Goal: Task Accomplishment & Management: Manage account settings

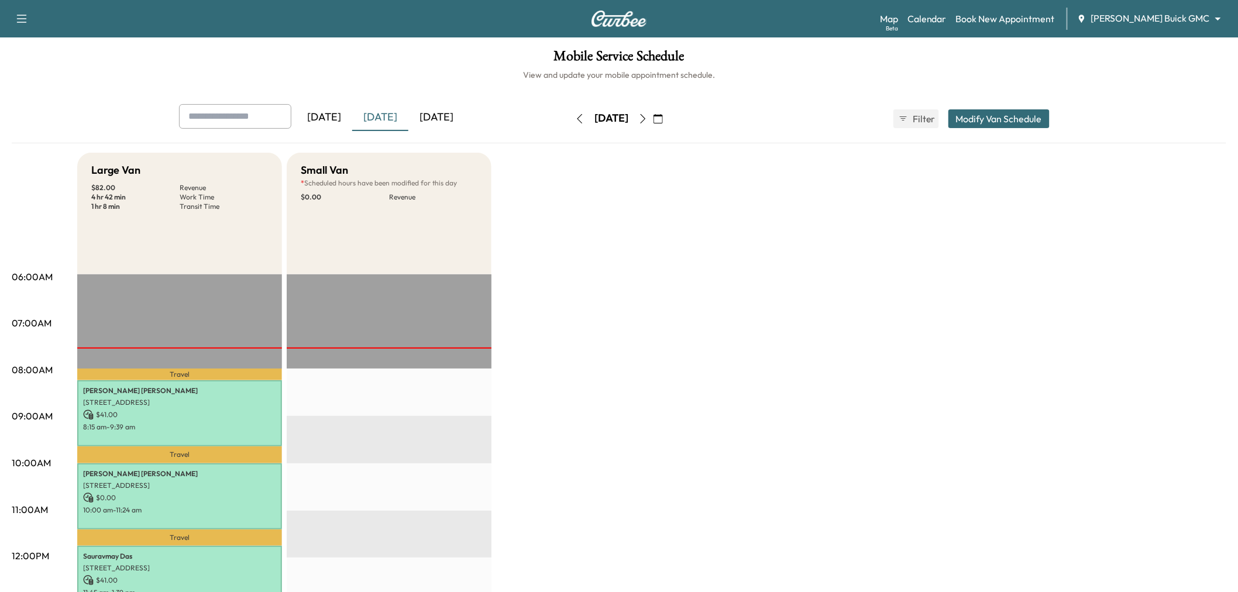
click at [375, 118] on div "[DATE]" at bounding box center [380, 117] width 56 height 27
click at [684, 277] on div "Large Van $ 82.00 Revenue 4 hr 42 min Work Time 1 hr 8 min Transit Time Travel …" at bounding box center [651, 591] width 1149 height 877
click at [376, 115] on div "[DATE]" at bounding box center [380, 117] width 56 height 27
click at [572, 334] on div "Large Van $ 82.00 Revenue 4 hr 42 min Work Time 1 hr 8 min Transit Time Travel …" at bounding box center [651, 591] width 1149 height 877
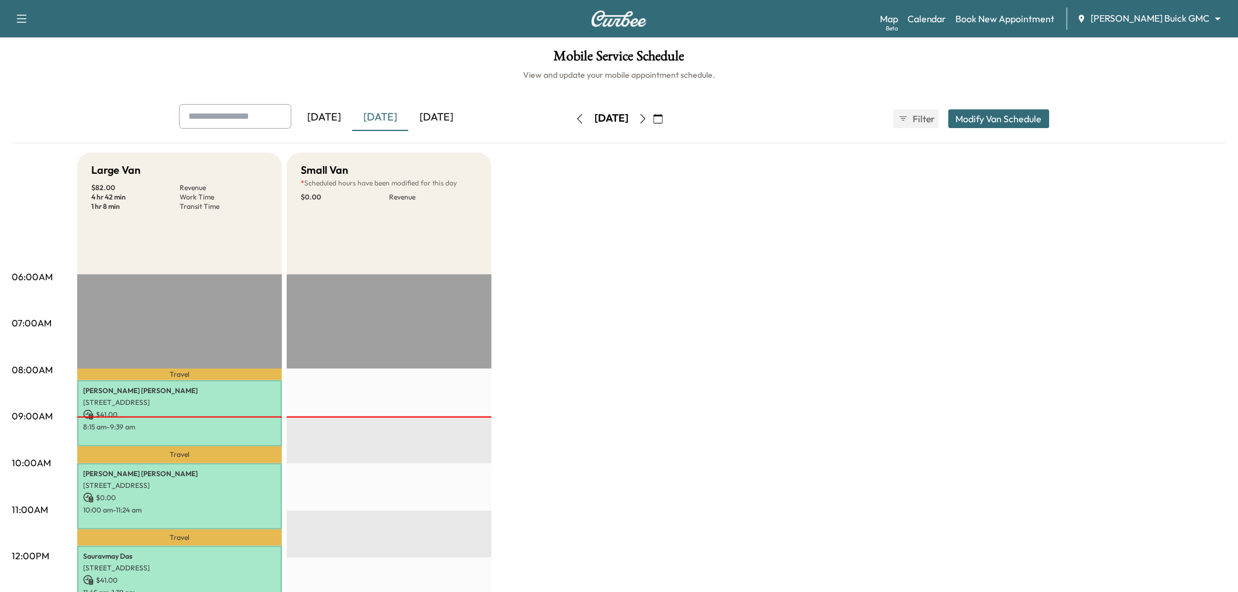
click at [574, 191] on div "Large Van $ 82.00 Revenue 4 hr 42 min Work Time 1 hr 8 min Transit Time Travel …" at bounding box center [651, 591] width 1149 height 877
click at [615, 302] on div "Large Van $ 82.00 Revenue 4 hr 42 min Work Time 1 hr 8 min Transit Time Travel …" at bounding box center [651, 591] width 1149 height 877
click at [539, 201] on div "Large Van $ 82.00 Revenue 4 hr 42 min Work Time 1 hr 8 min Transit Time Travel …" at bounding box center [651, 591] width 1149 height 877
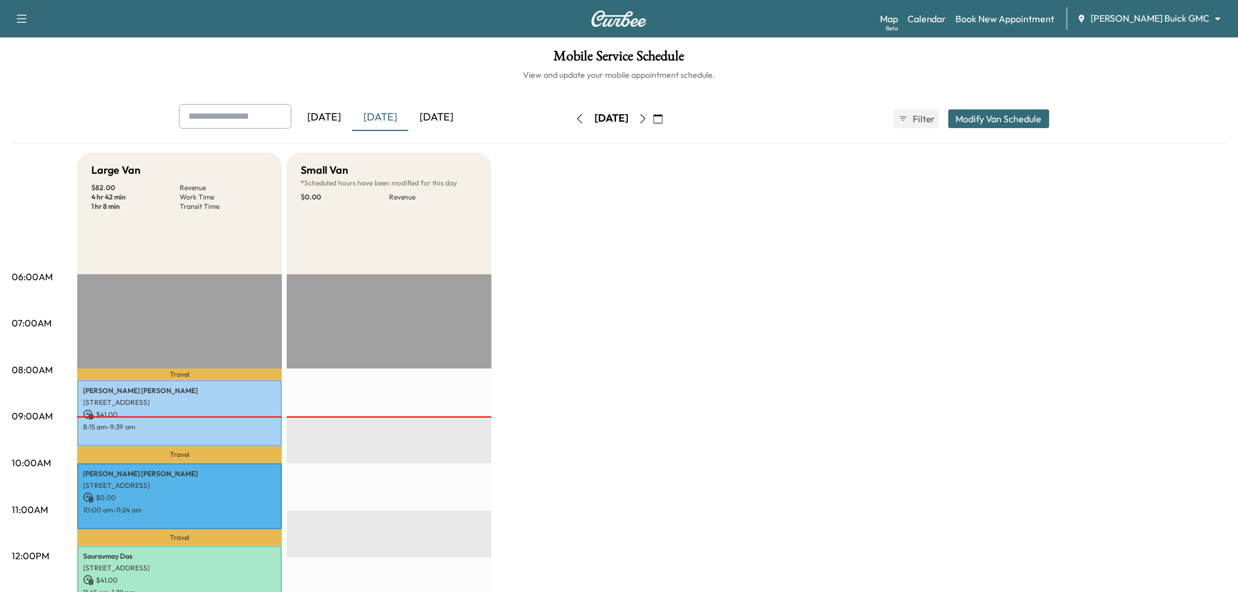
click at [20, 16] on icon "button" at bounding box center [22, 19] width 14 height 14
click at [53, 42] on link "Support" at bounding box center [41, 40] width 44 height 14
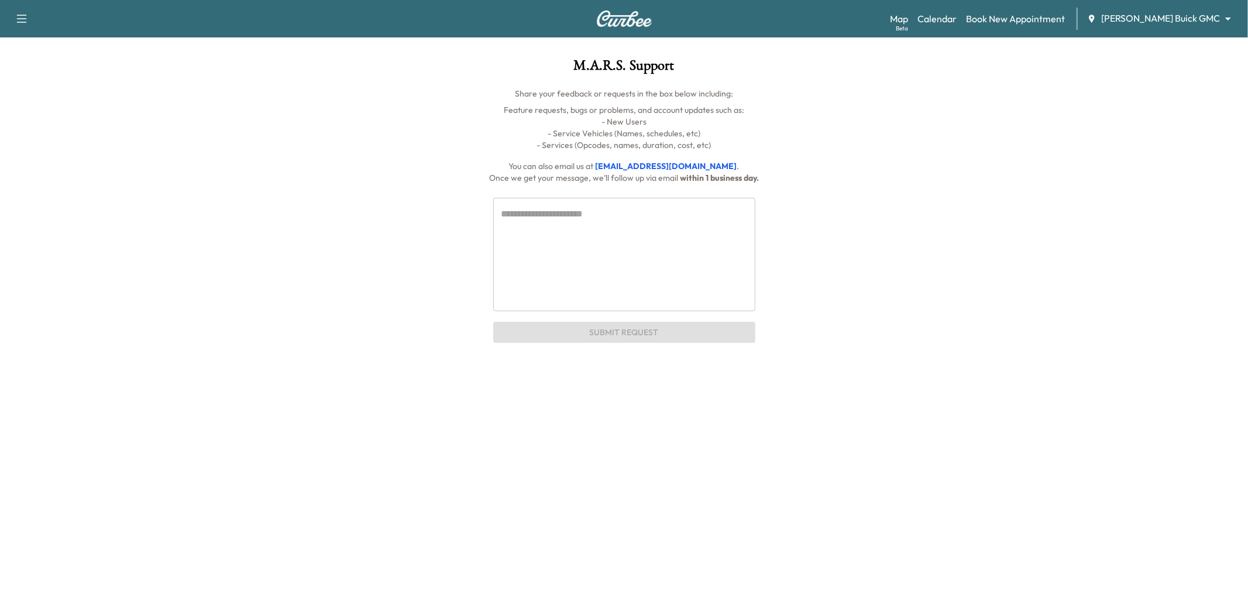
click at [578, 238] on textarea at bounding box center [624, 254] width 246 height 94
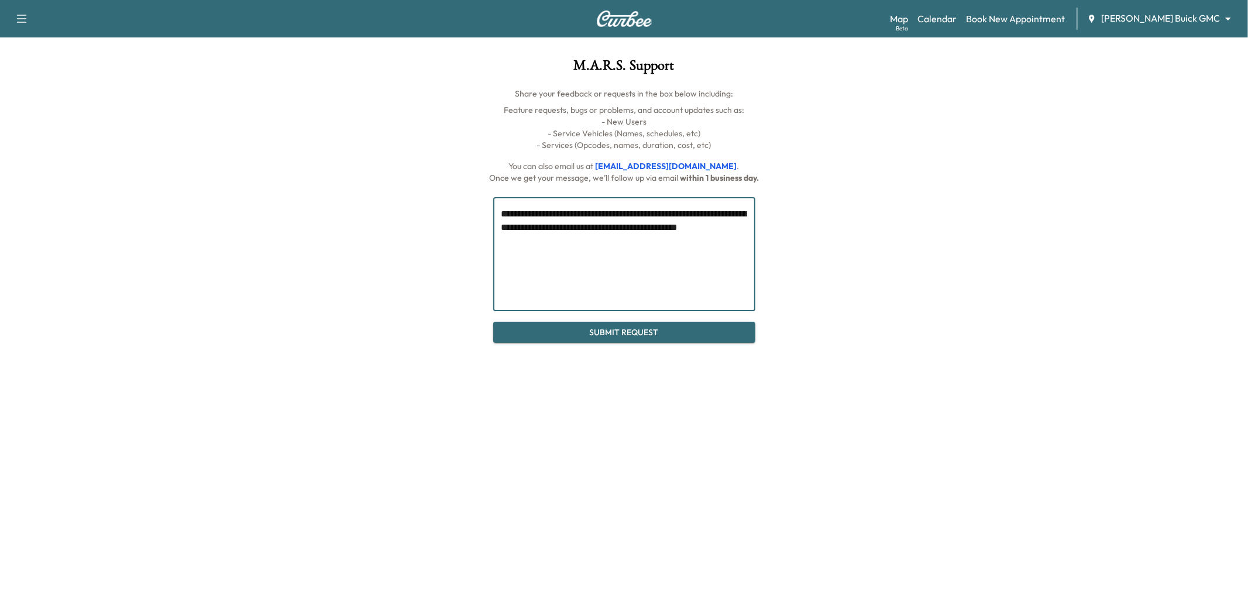
type textarea "**********"
click at [634, 335] on button "Submit Request" at bounding box center [624, 333] width 262 height 22
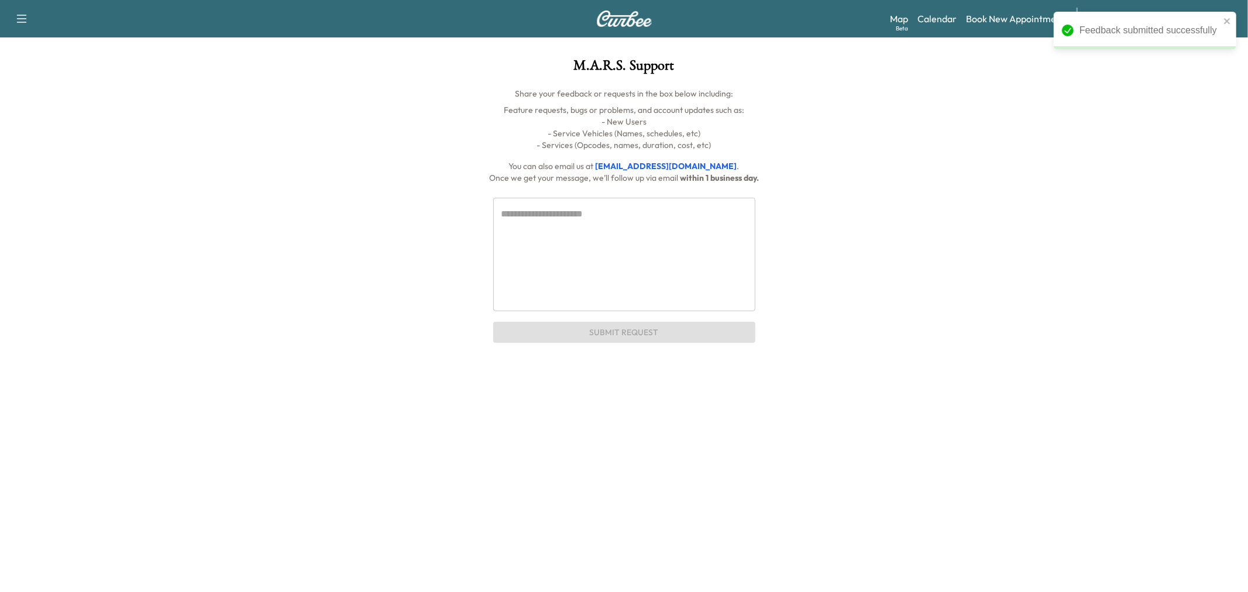
click at [992, 26] on div "Map Beta Calendar Book New Appointment Ewing Buick GMC ******** ​" at bounding box center [1064, 19] width 349 height 22
click at [956, 16] on link "Calendar" at bounding box center [936, 19] width 39 height 14
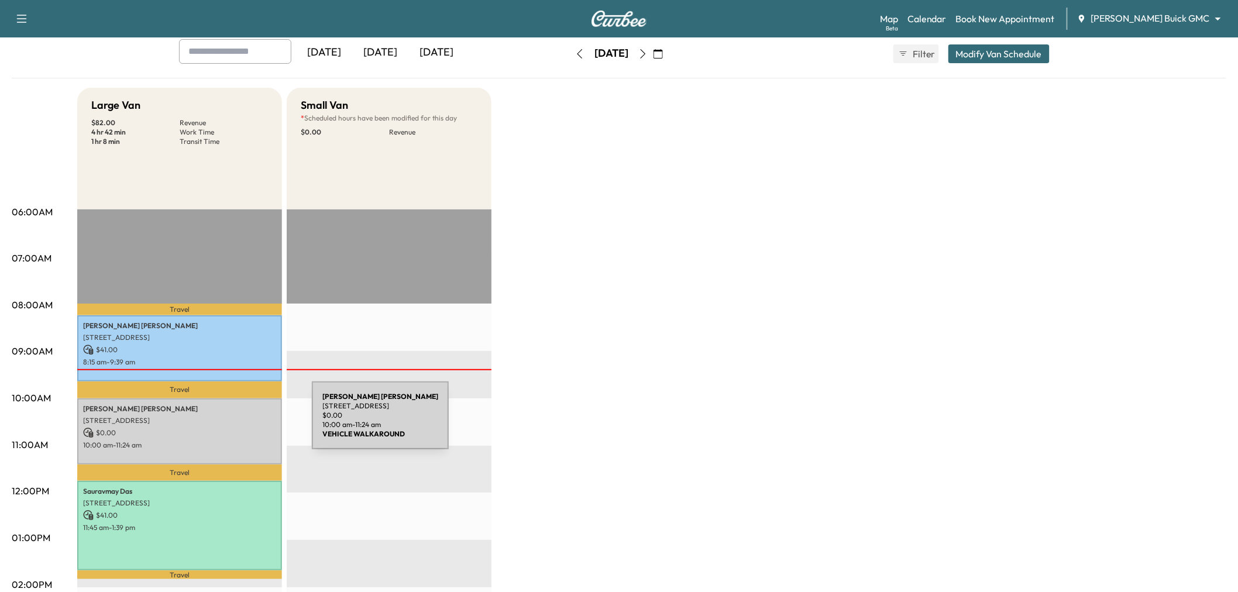
scroll to position [130, 0]
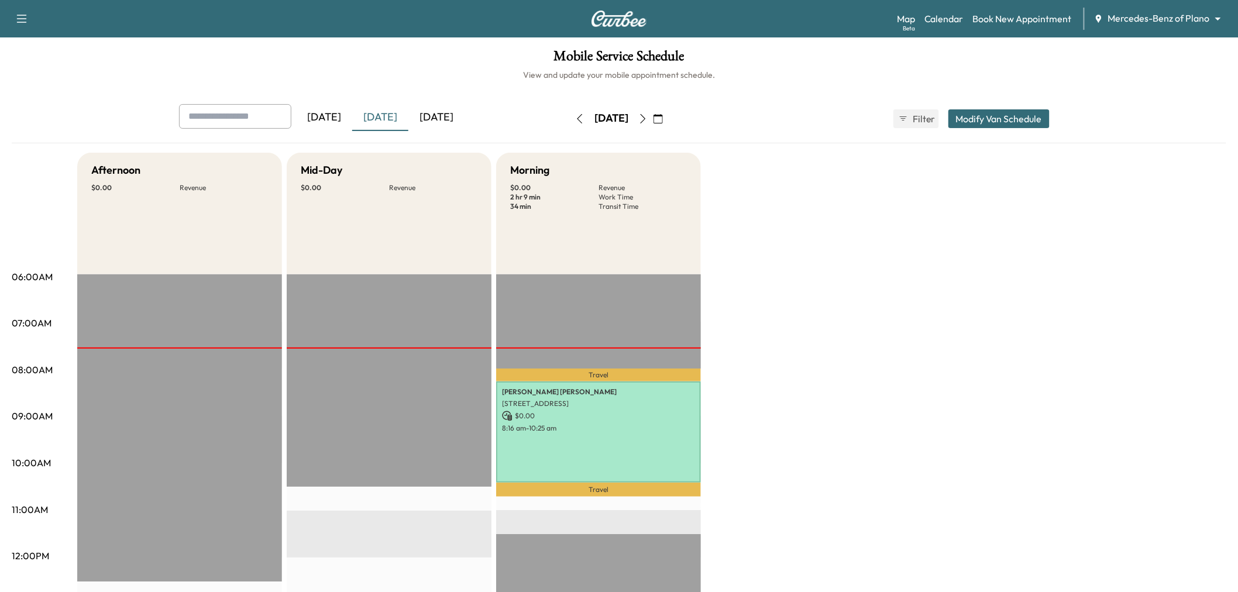
click at [387, 116] on div "[DATE]" at bounding box center [380, 117] width 56 height 27
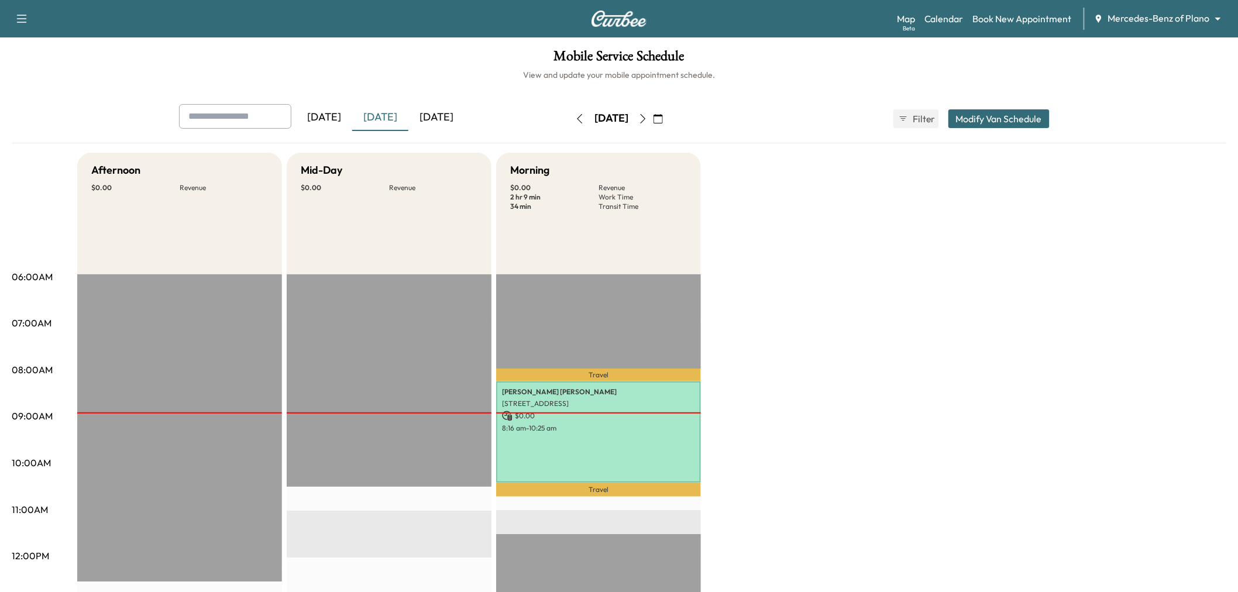
click at [456, 119] on div "[DATE]" at bounding box center [436, 117] width 56 height 27
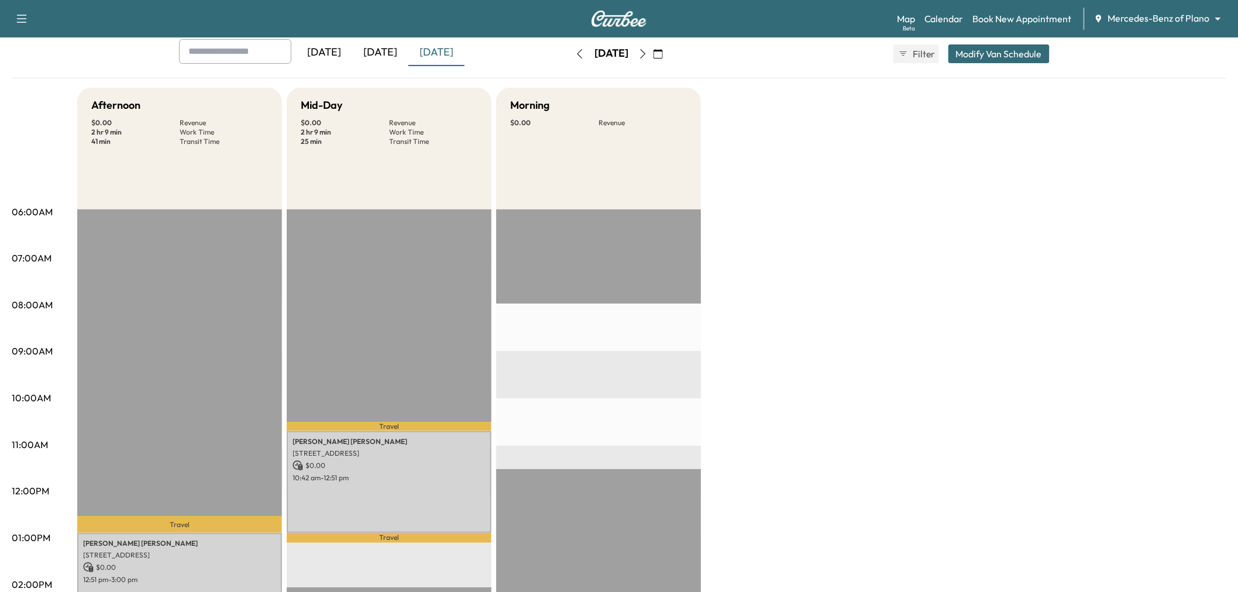
scroll to position [195, 0]
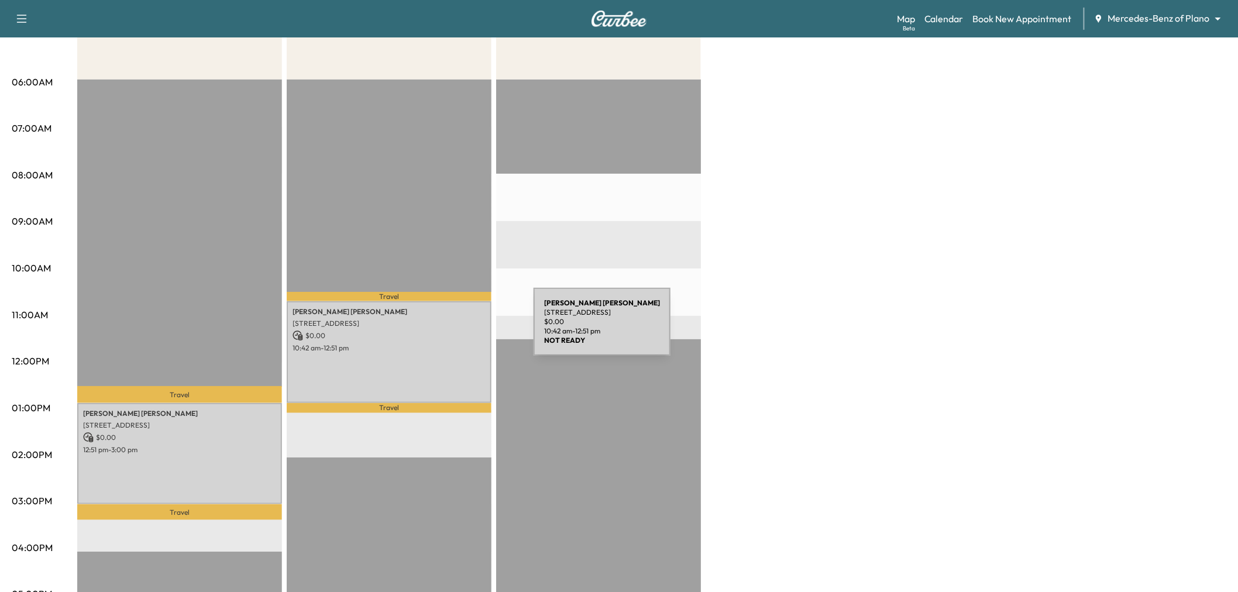
click at [446, 331] on p "$ 0.00" at bounding box center [388, 336] width 193 height 11
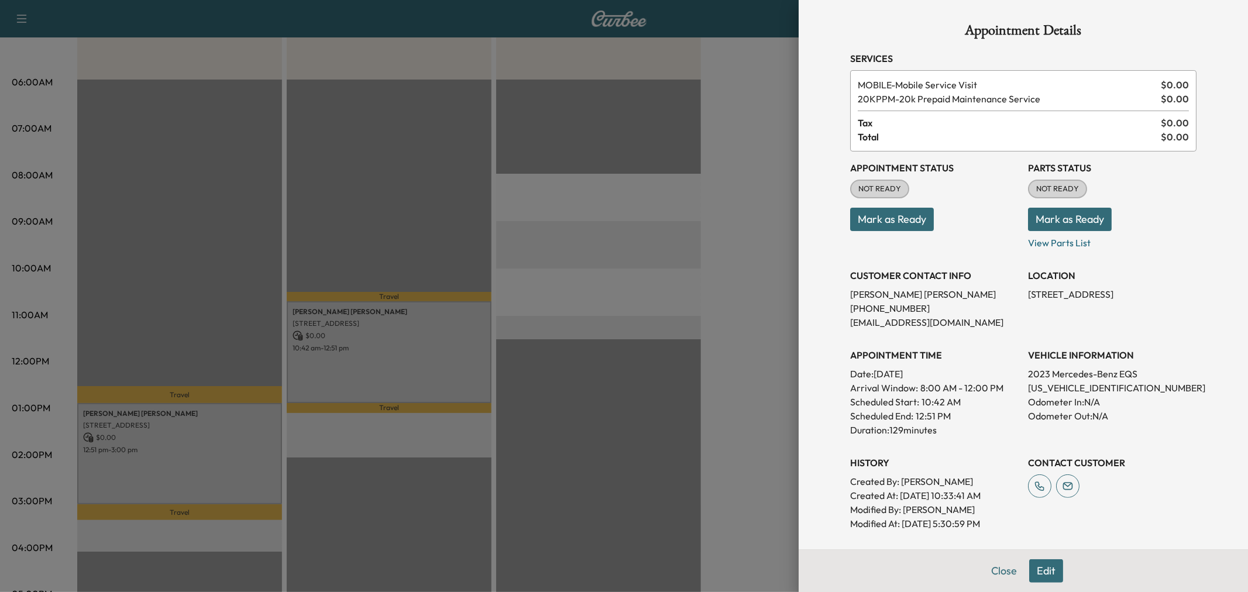
click at [1053, 574] on button "Edit" at bounding box center [1046, 570] width 34 height 23
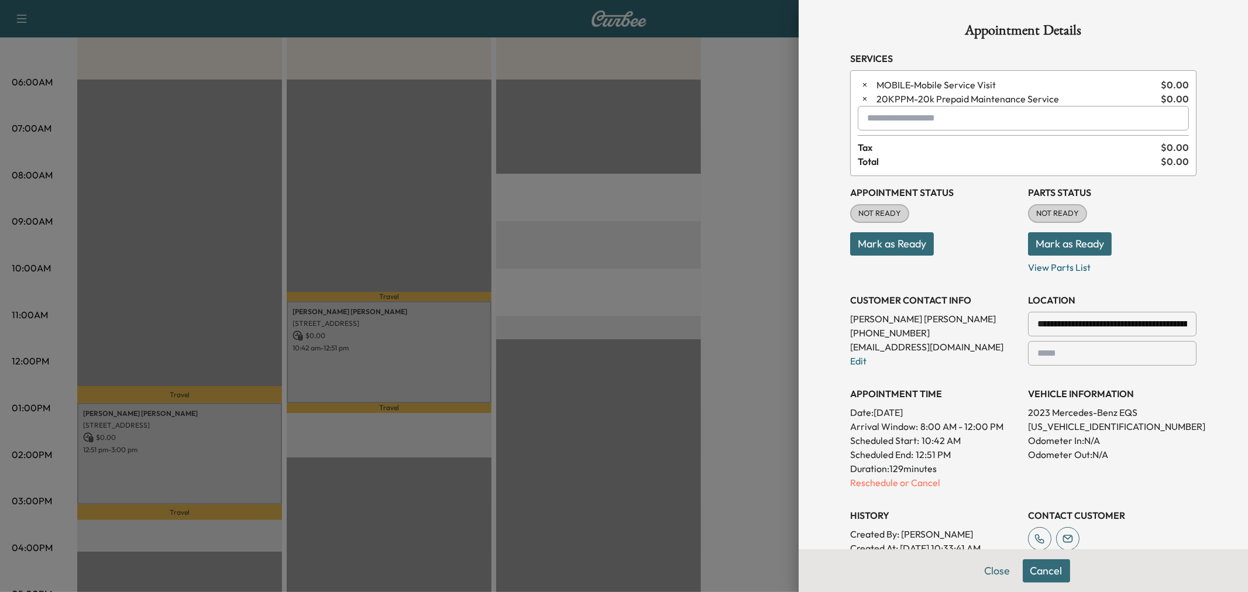
click at [882, 129] on input "text" at bounding box center [1023, 118] width 331 height 25
click at [937, 146] on p "MORNING - Morning Appointment" at bounding box center [981, 149] width 254 height 16
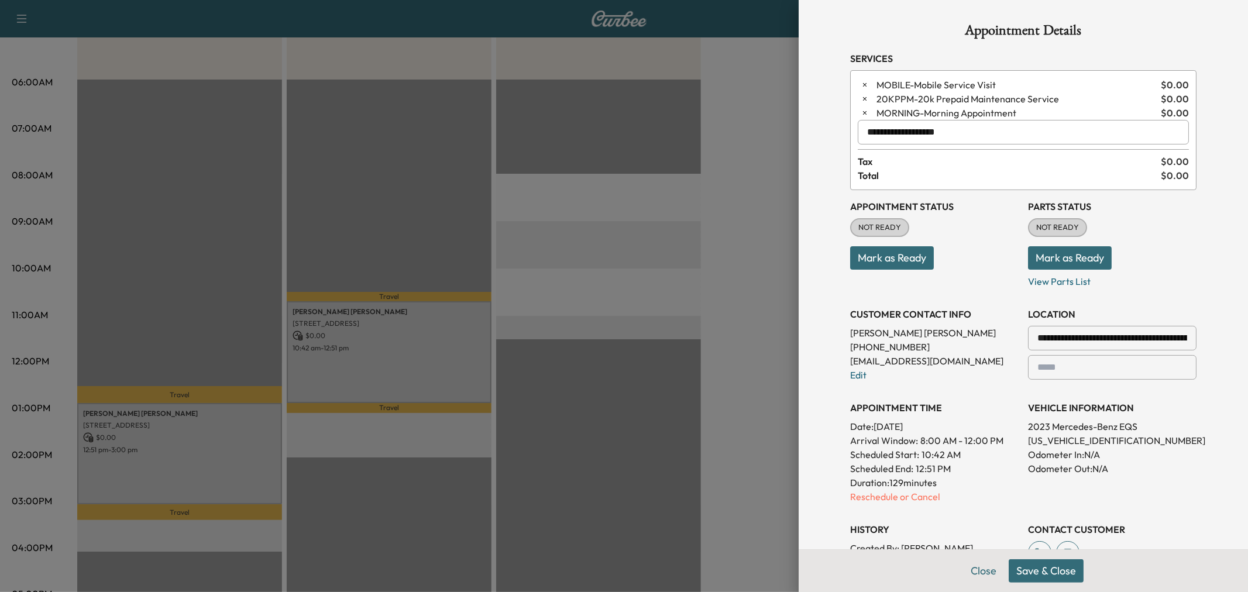
type input "**********"
click at [1055, 578] on button "Save & Close" at bounding box center [1046, 570] width 75 height 23
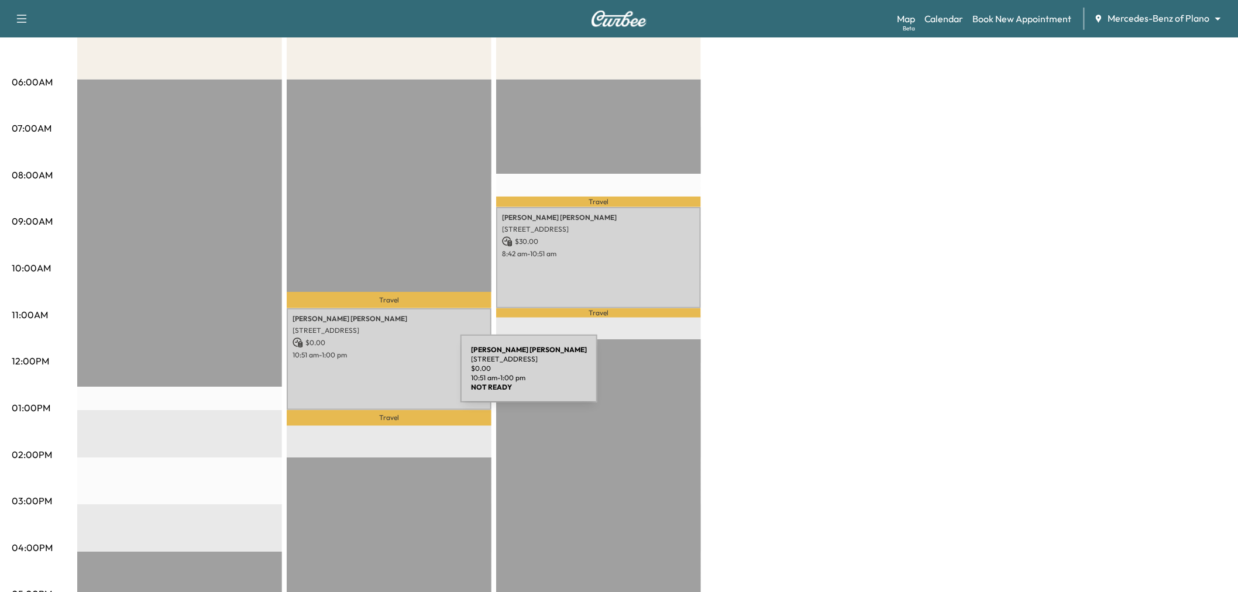
click at [373, 376] on div "[PERSON_NAME] [STREET_ADDRESS] $ 0.00 10:51 am - 1:00 pm" at bounding box center [389, 359] width 205 height 102
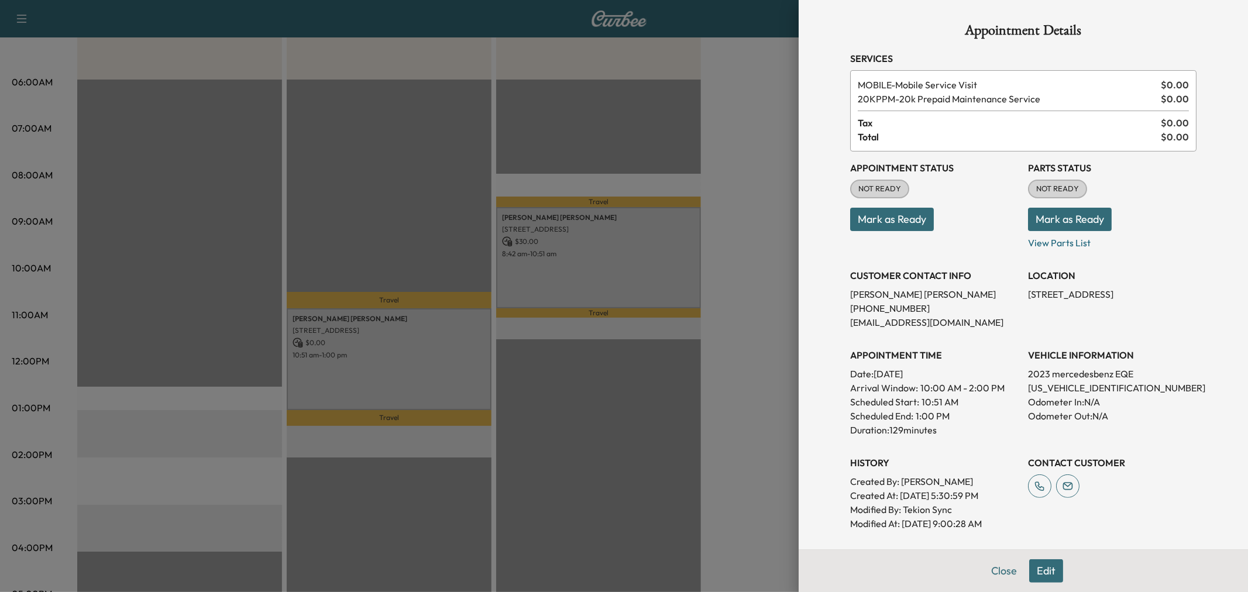
click at [393, 377] on div at bounding box center [624, 296] width 1248 height 592
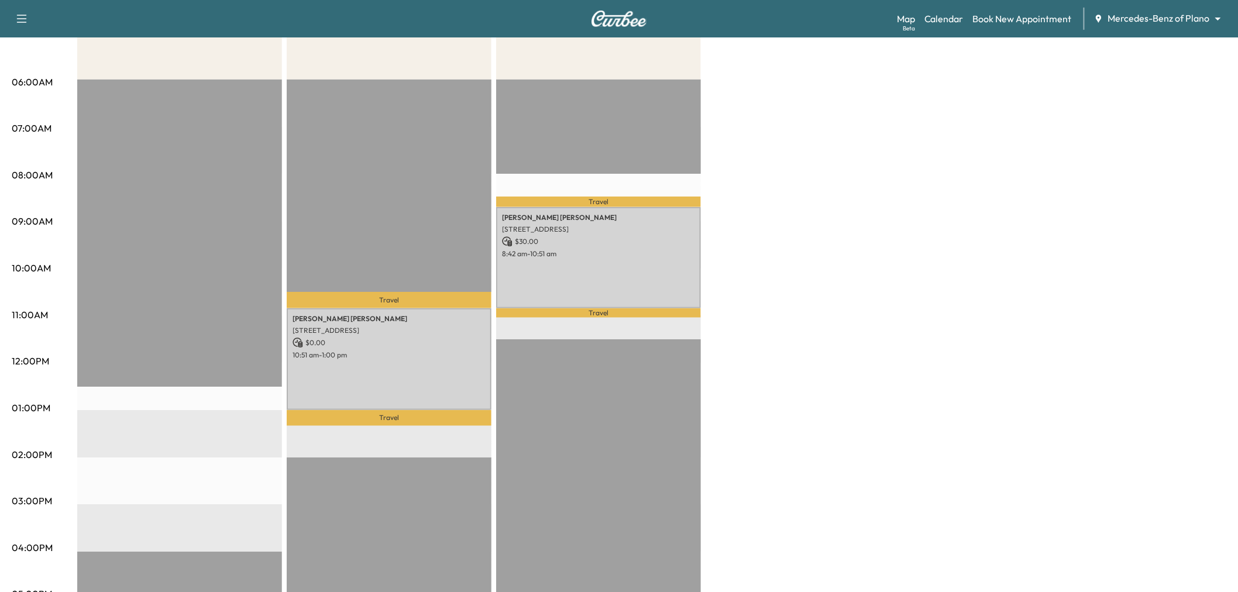
click at [223, 429] on div "EST Start" at bounding box center [179, 458] width 205 height 756
click at [214, 430] on div "EST Start" at bounding box center [179, 458] width 205 height 756
click at [769, 340] on div "Afternoon $ 0.00 Revenue EST Start Mid-Day $ 0.00 Revenue 2 hr 9 min Work Time …" at bounding box center [651, 396] width 1149 height 877
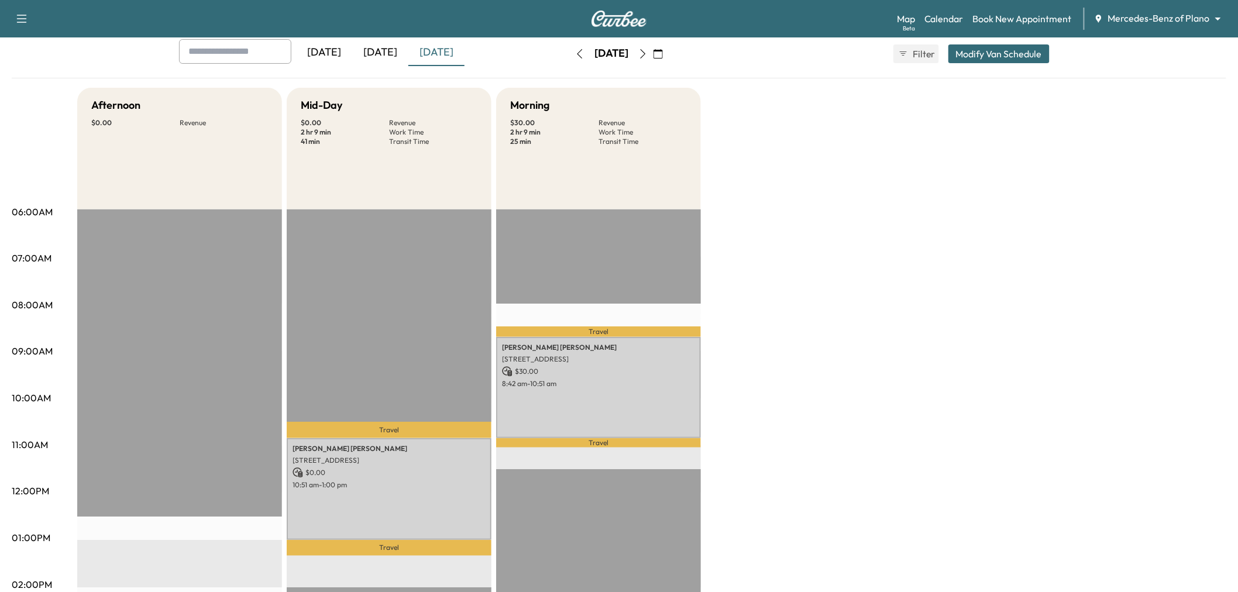
scroll to position [0, 0]
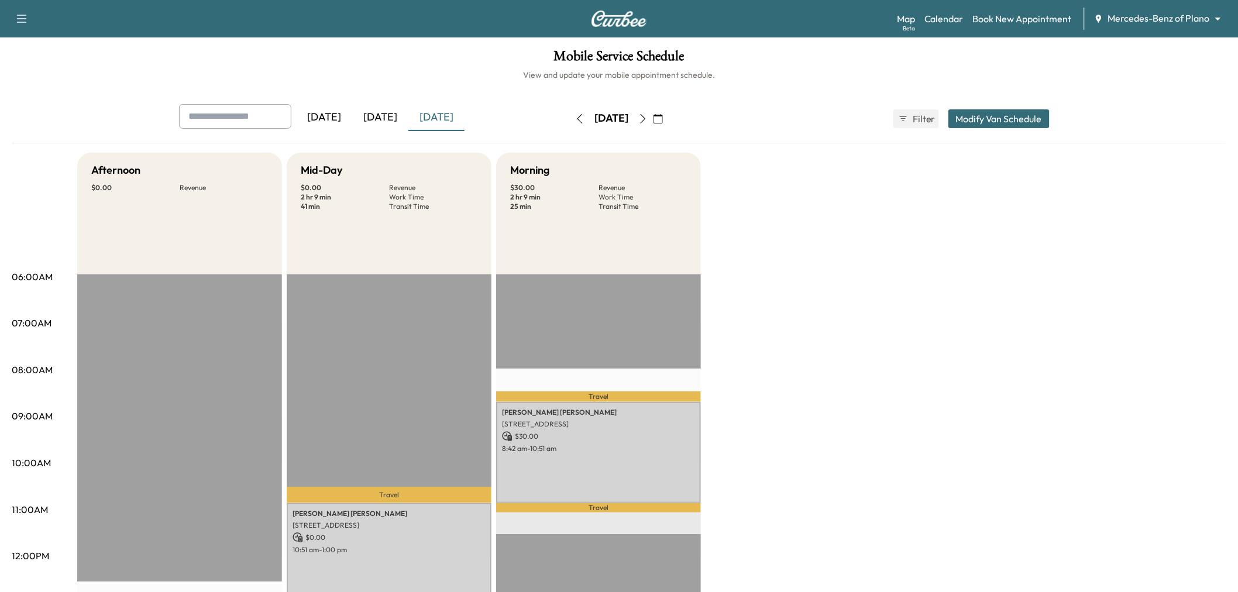
click at [868, 305] on div "Afternoon $ 0.00 Revenue EST Start Mid-Day $ 0.00 Revenue 2 hr 9 min Work Time …" at bounding box center [651, 591] width 1149 height 877
click at [653, 117] on button "button" at bounding box center [643, 118] width 20 height 19
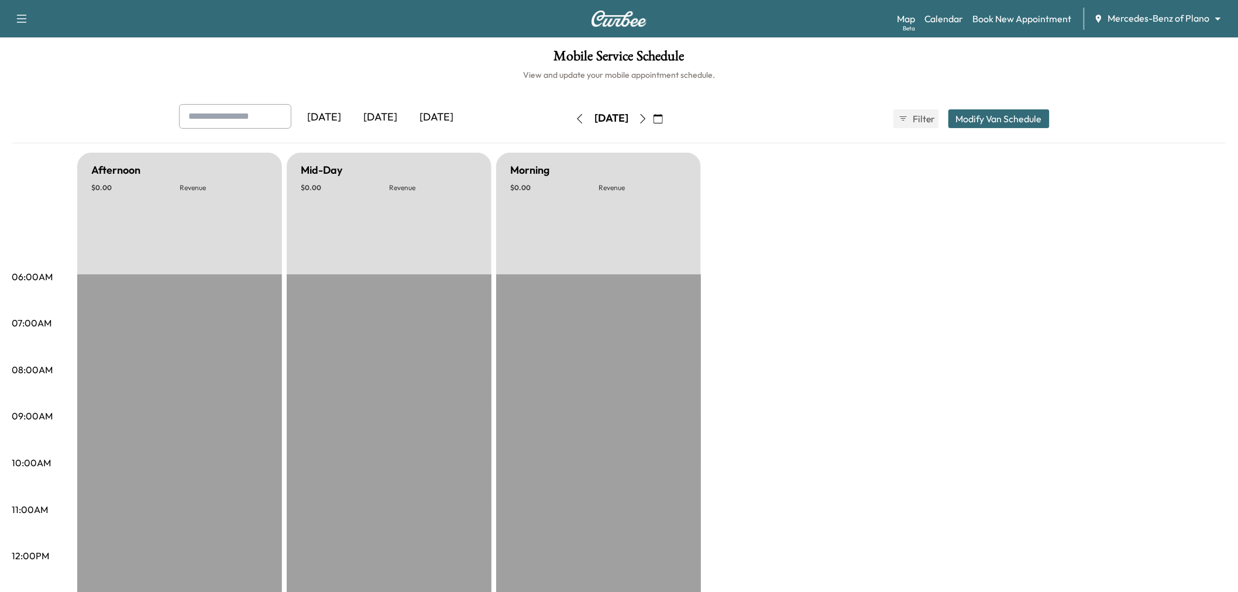
click at [648, 118] on icon "button" at bounding box center [642, 118] width 9 height 9
click at [648, 116] on icon "button" at bounding box center [642, 118] width 9 height 9
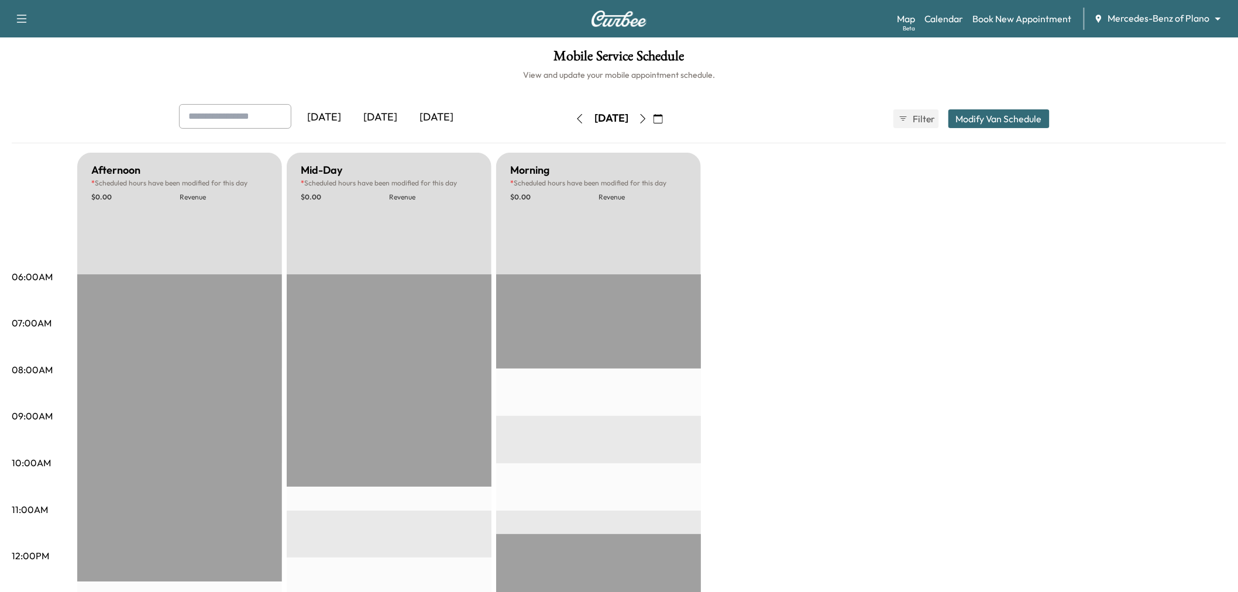
click at [648, 115] on icon "button" at bounding box center [642, 118] width 9 height 9
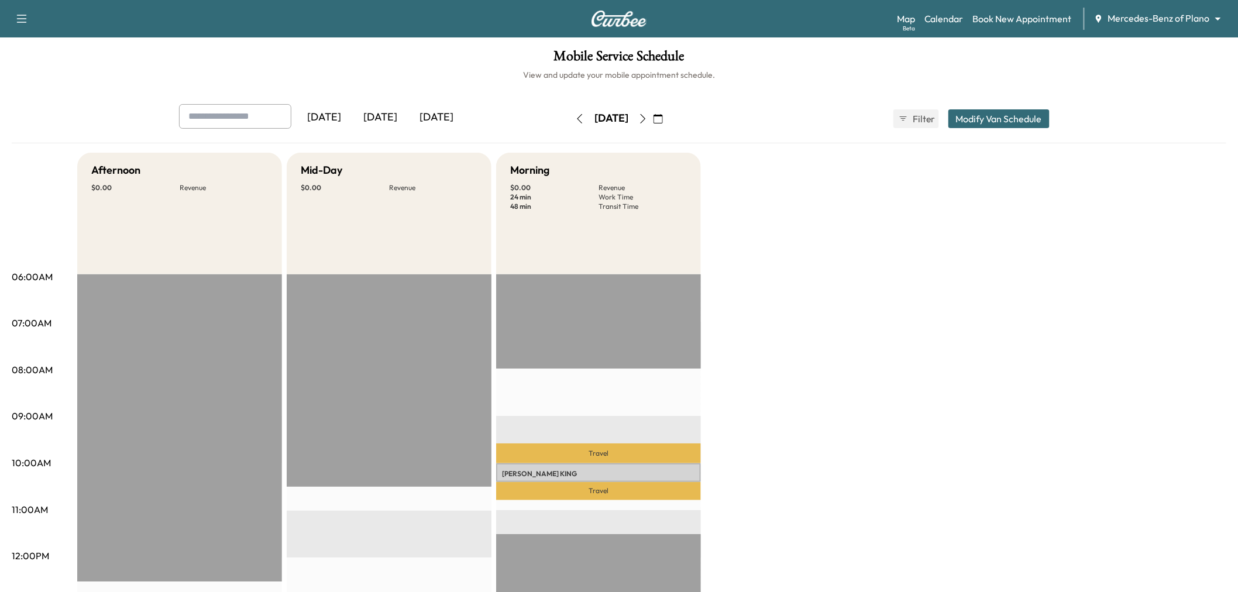
click at [779, 309] on div "Afternoon $ 0.00 Revenue EST Start Mid-Day $ 0.00 Revenue EST Start Morning $ 0…" at bounding box center [651, 591] width 1149 height 877
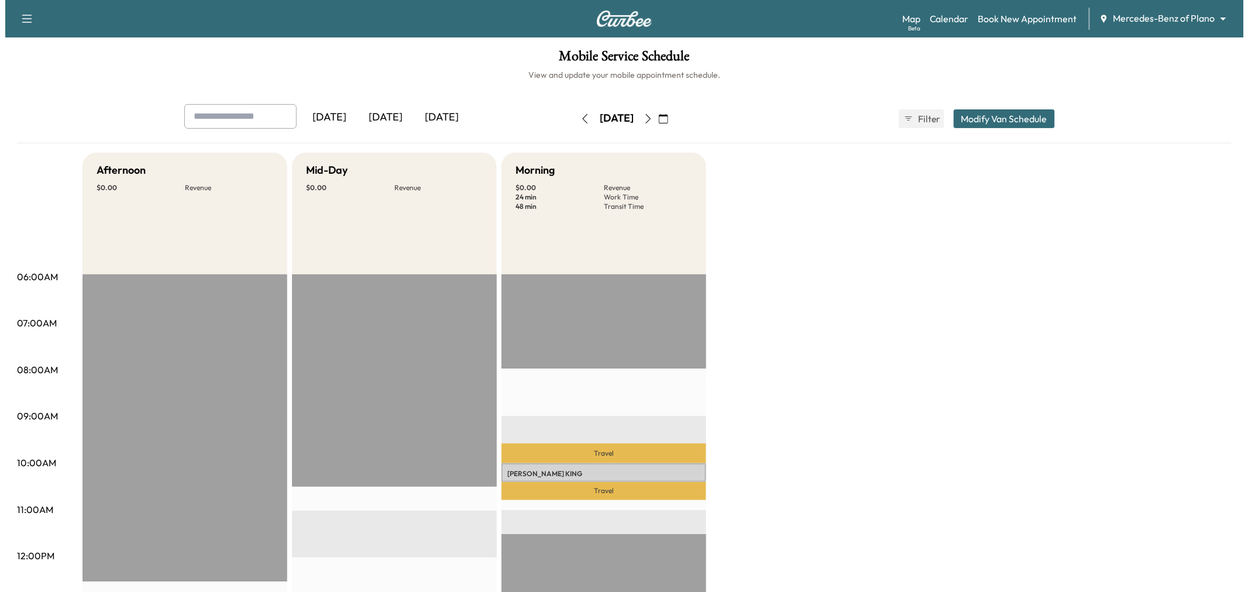
scroll to position [195, 0]
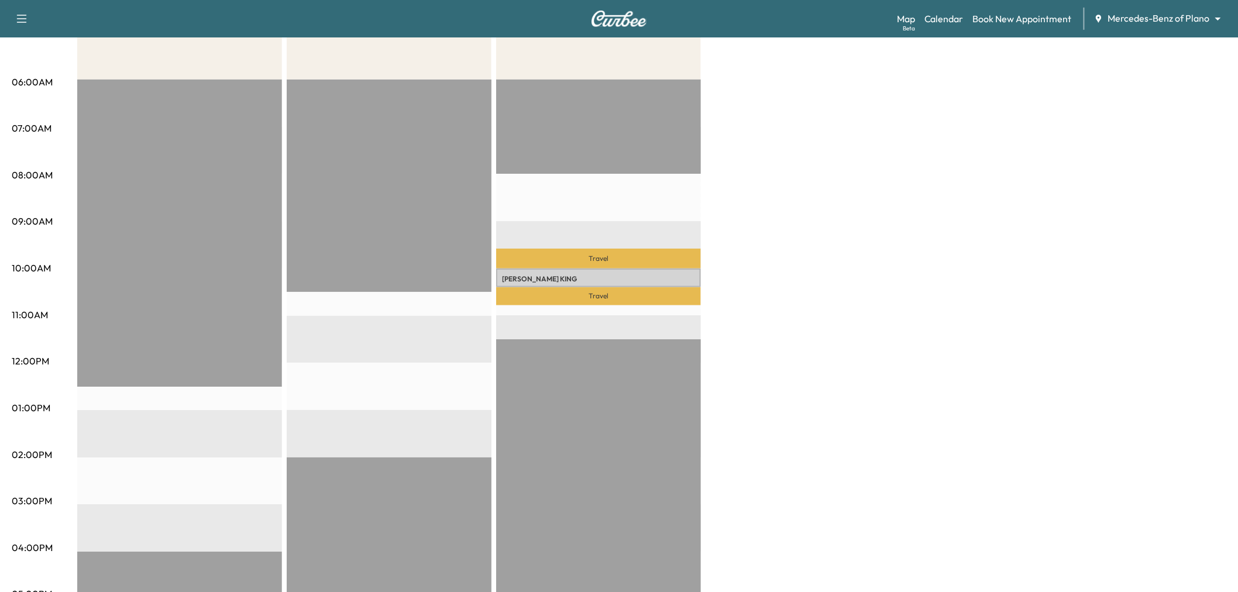
click at [648, 281] on div "[PERSON_NAME] [STREET_ADDRESS] $ 0.00 10:00 am - 10:24 am" at bounding box center [598, 278] width 205 height 19
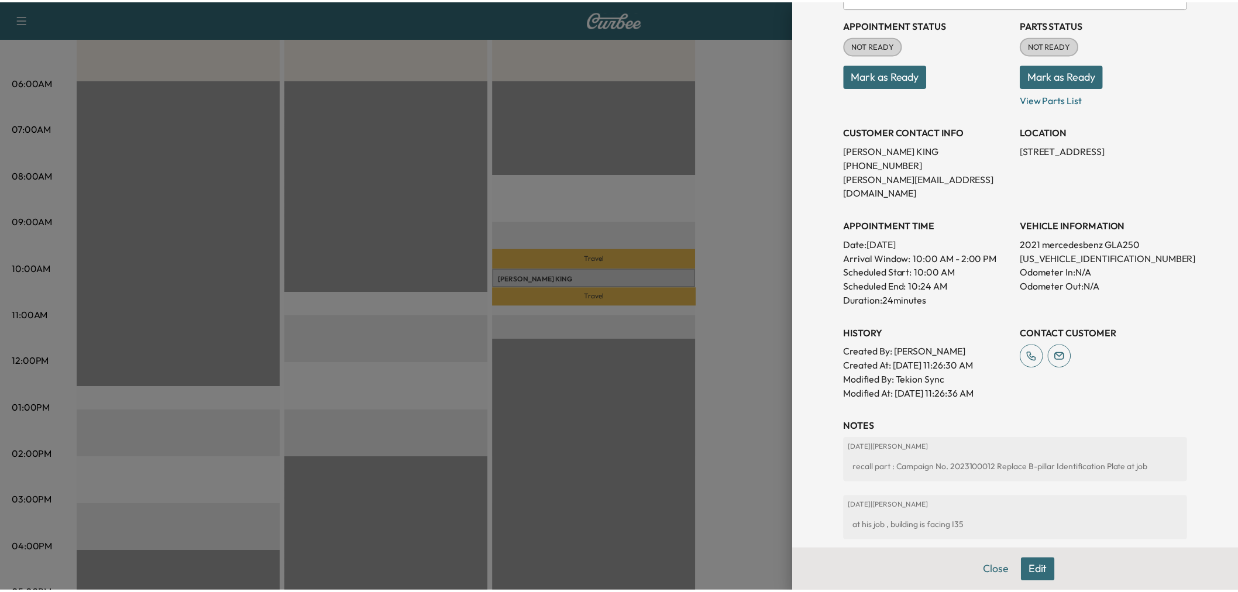
scroll to position [0, 0]
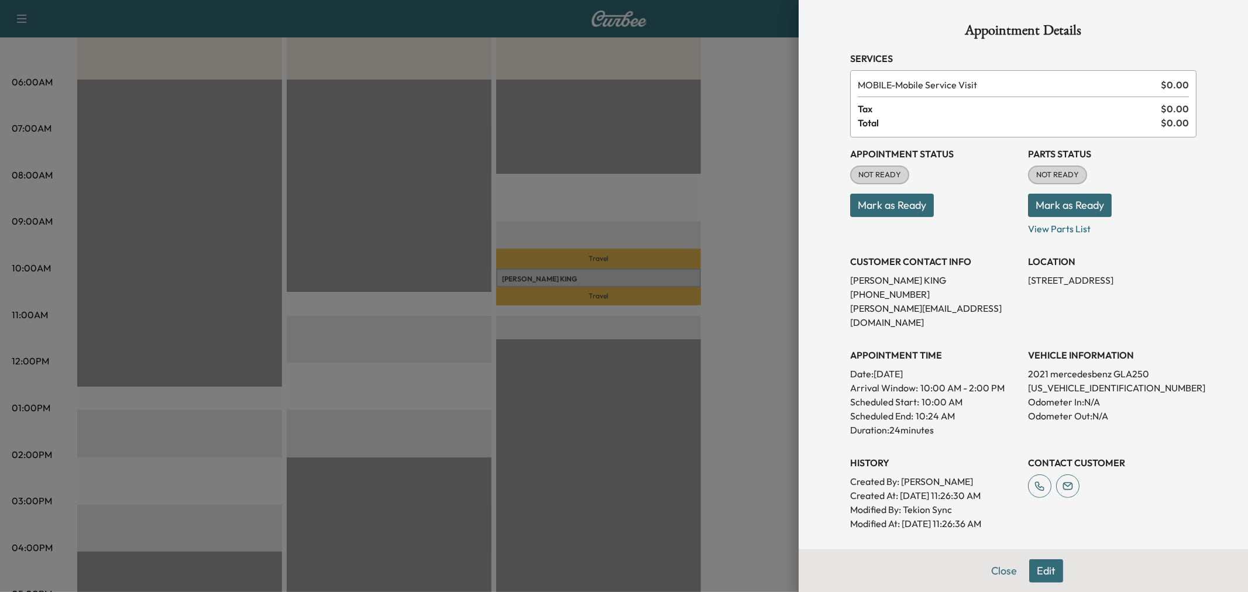
click at [1038, 565] on button "Edit" at bounding box center [1046, 570] width 34 height 23
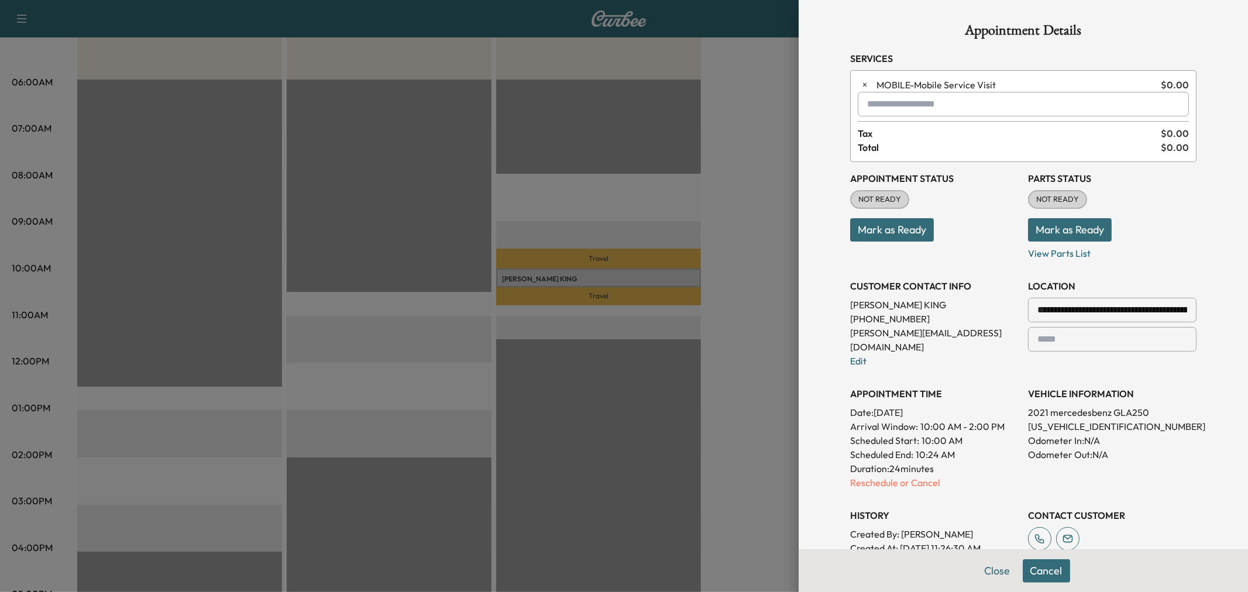
click at [908, 108] on input "text" at bounding box center [1023, 104] width 331 height 25
click at [923, 135] on p "MIDDAY - Mid-Day Appointment" at bounding box center [981, 134] width 254 height 16
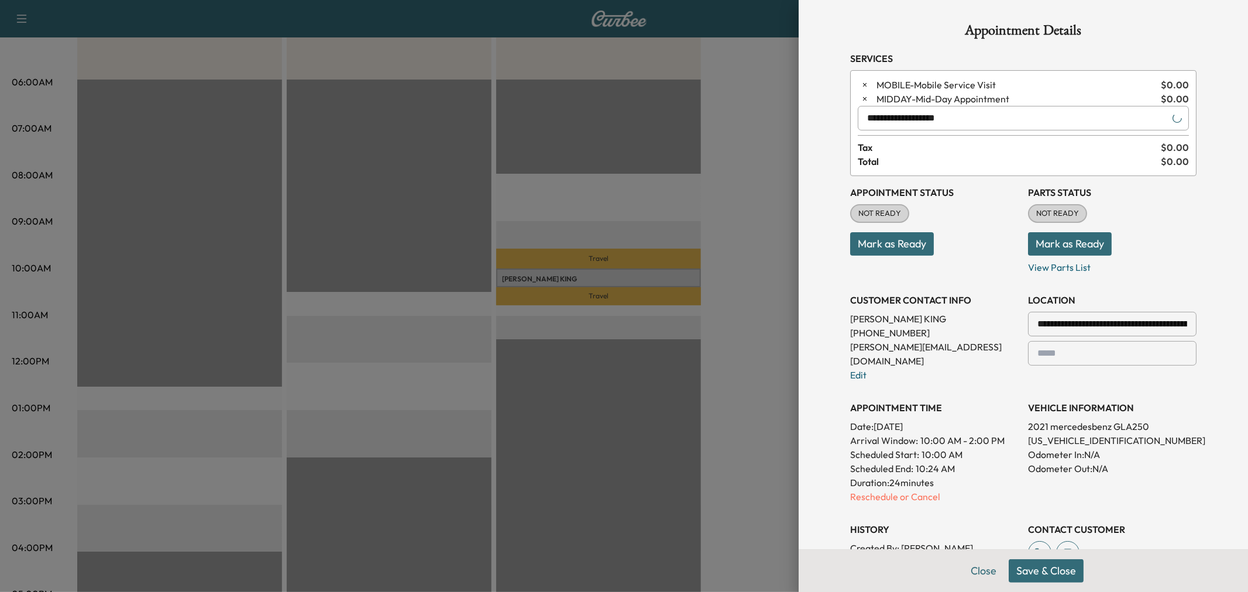
type input "**********"
click at [1028, 567] on button "Save & Close" at bounding box center [1046, 570] width 75 height 23
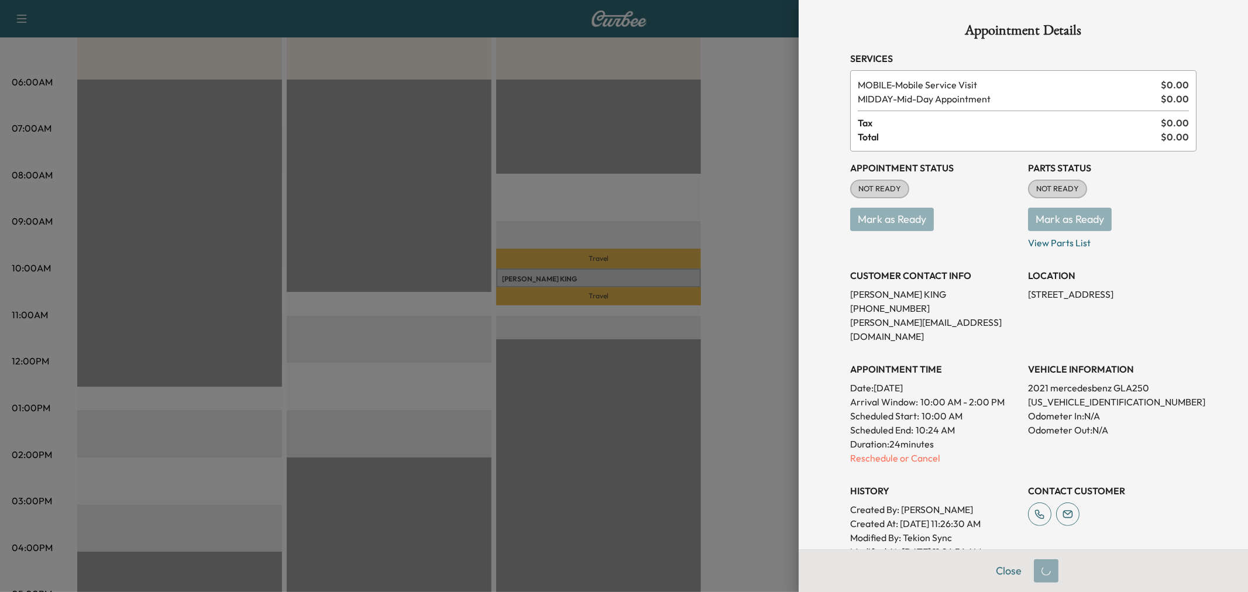
click at [737, 215] on div at bounding box center [624, 296] width 1248 height 592
click at [751, 225] on div at bounding box center [624, 296] width 1248 height 592
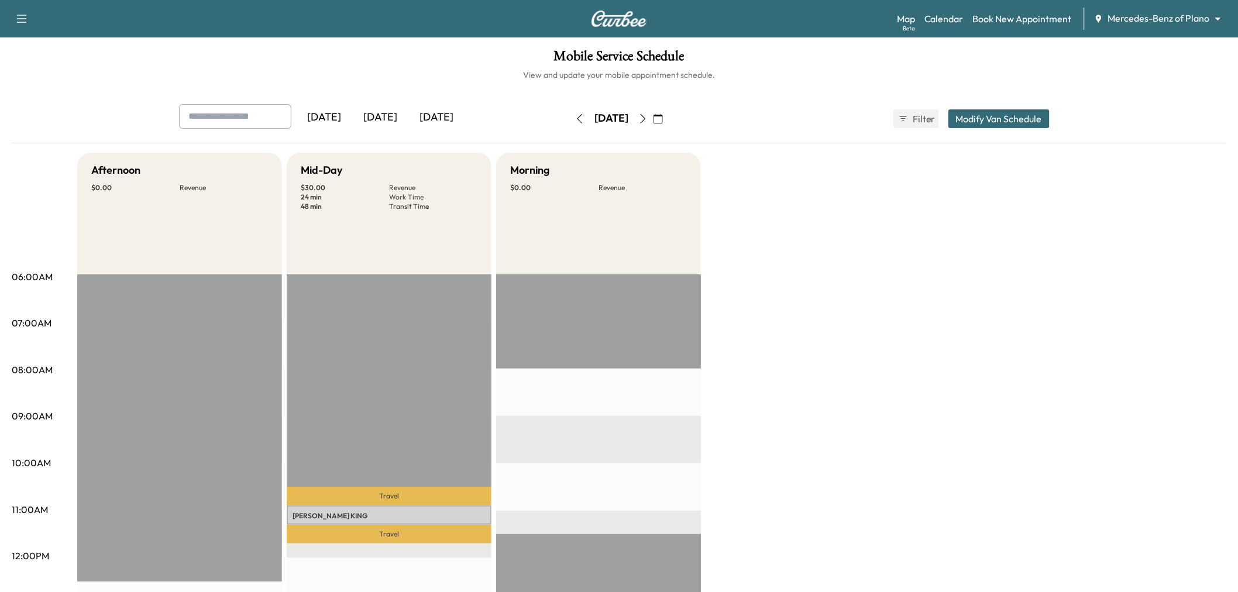
click at [385, 118] on div "[DATE]" at bounding box center [380, 117] width 56 height 27
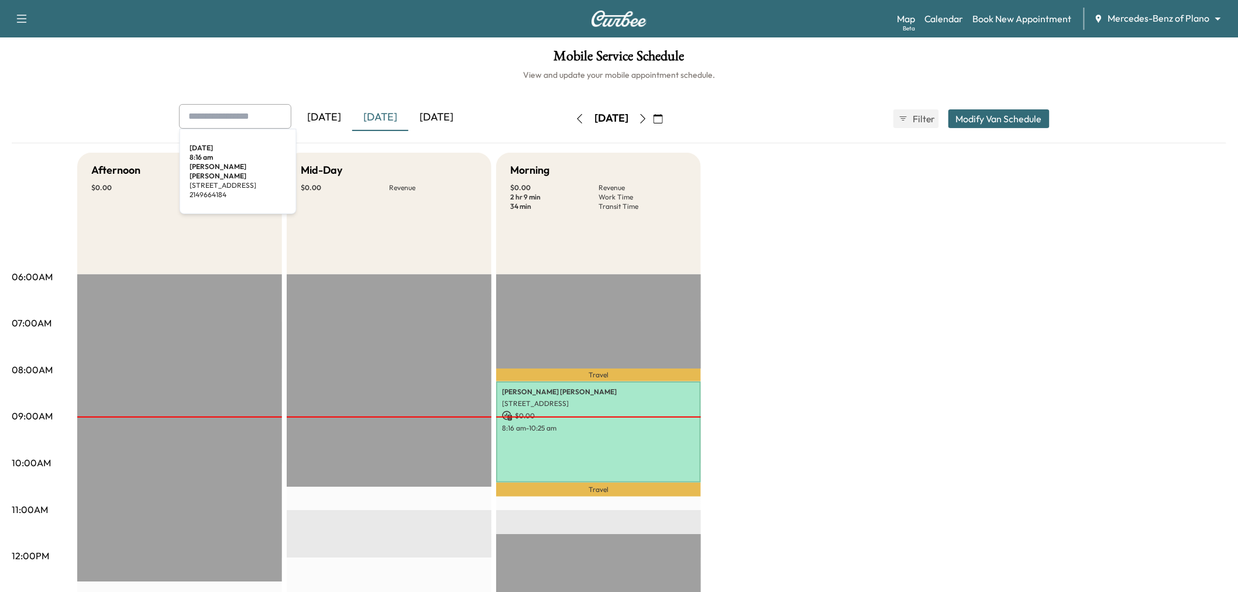
click at [215, 112] on input "text" at bounding box center [235, 116] width 112 height 25
paste input "**********"
type input "**********"
click at [653, 112] on button "button" at bounding box center [643, 118] width 20 height 19
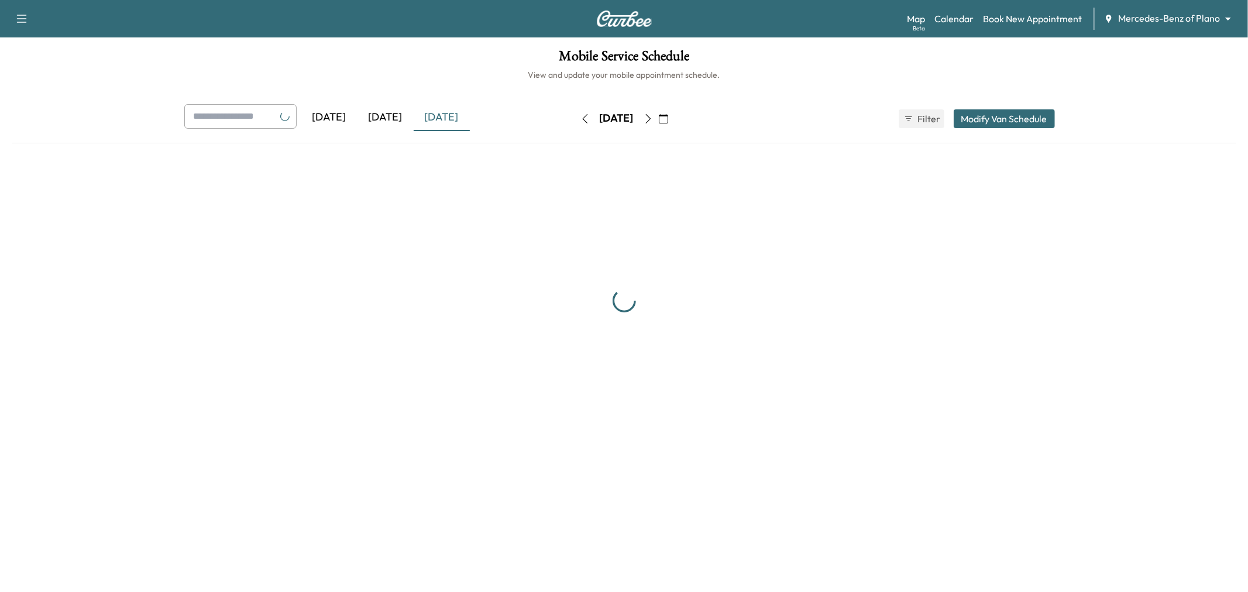
click at [672, 113] on div "[DATE] August 2025 S M T W T F S 27 28 29 30 31 1 2 3 4 5 6 7 8 9 10 11 12 13 1…" at bounding box center [624, 118] width 98 height 19
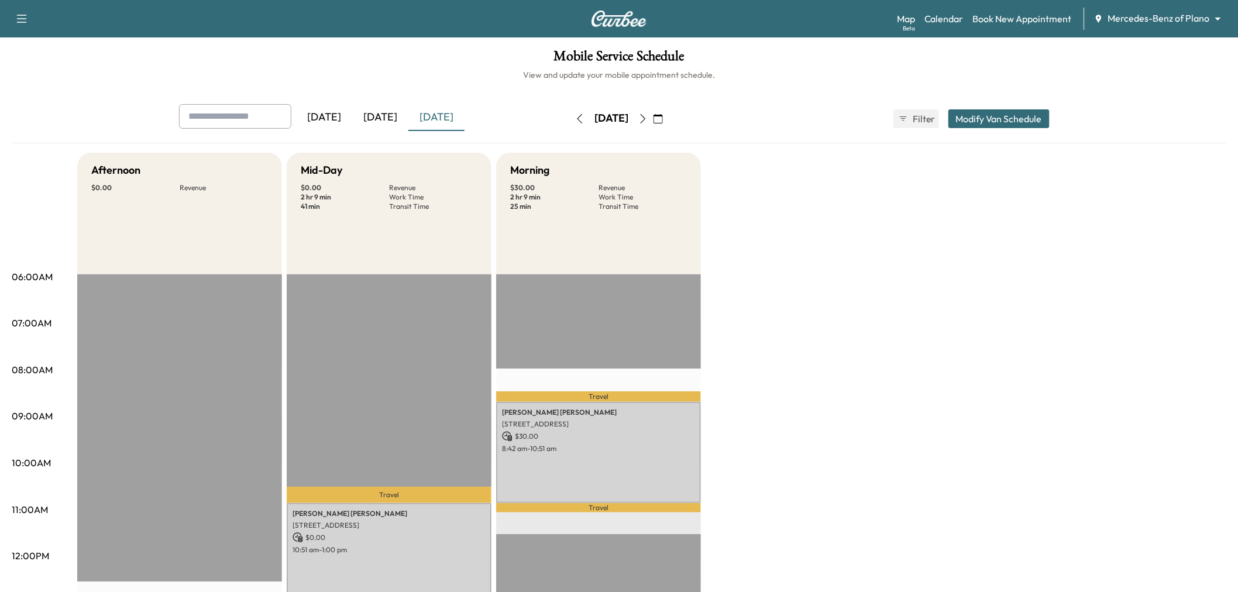
click at [648, 117] on icon "button" at bounding box center [642, 118] width 9 height 9
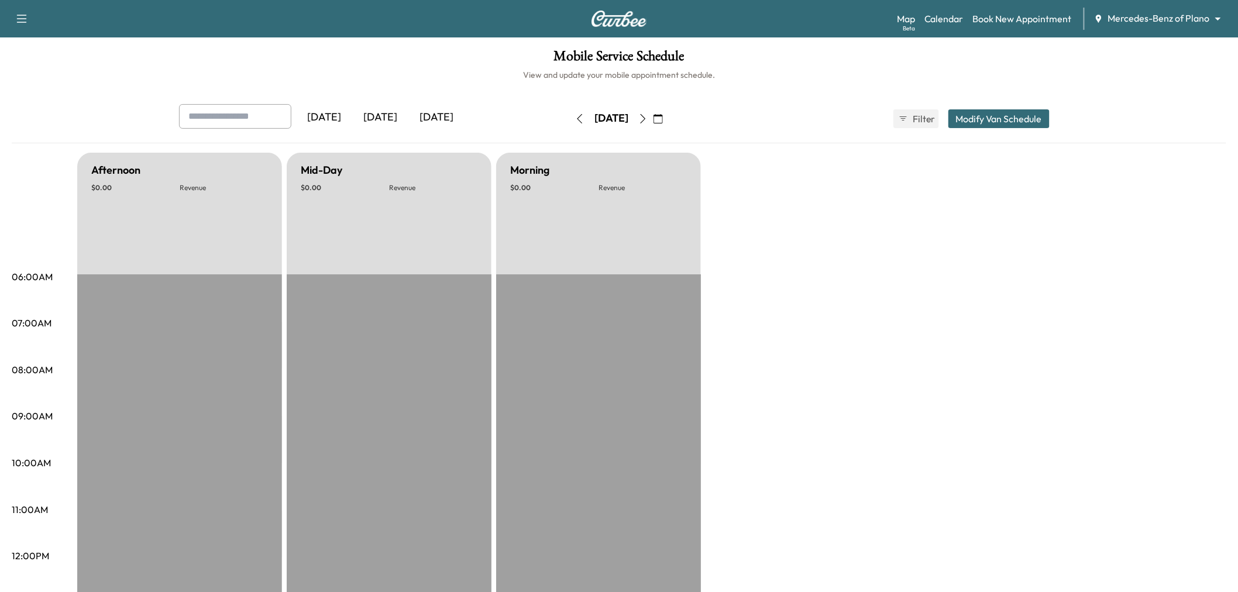
click at [648, 117] on icon "button" at bounding box center [642, 118] width 9 height 9
click at [646, 117] on icon "button" at bounding box center [643, 118] width 5 height 9
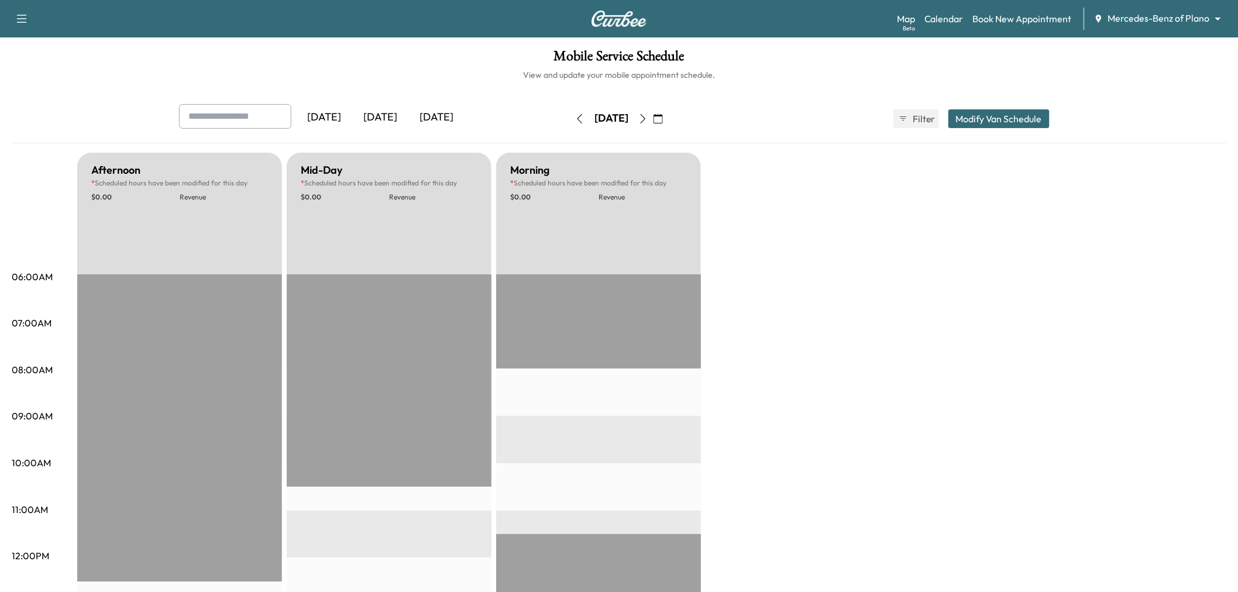
click at [648, 115] on icon "button" at bounding box center [642, 118] width 9 height 9
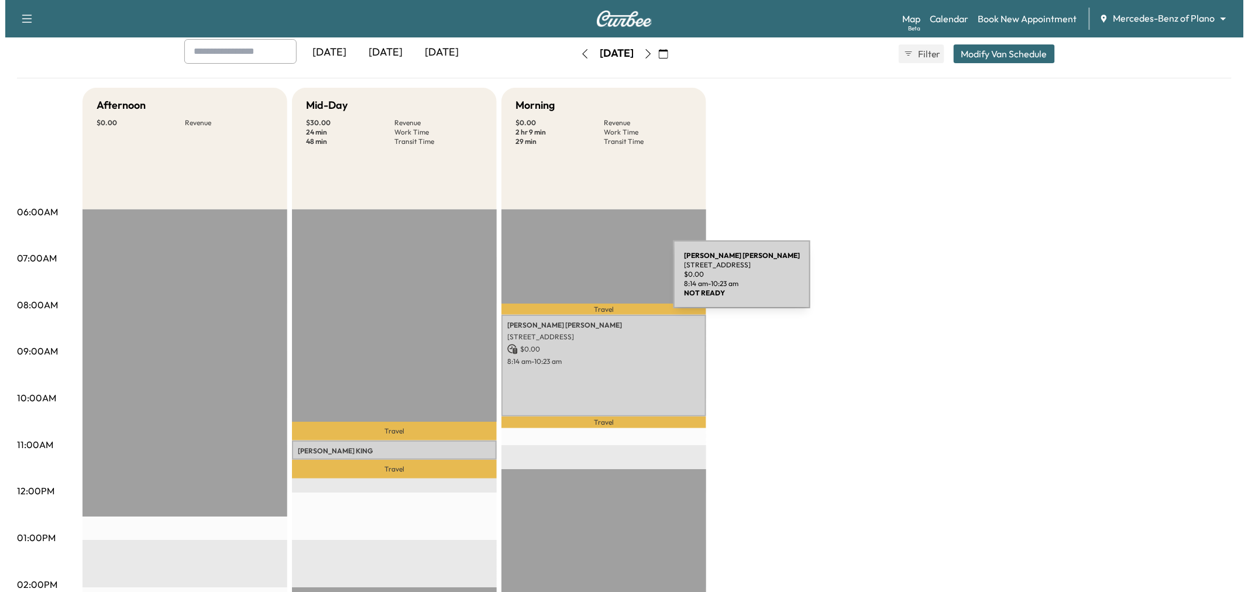
scroll to position [130, 0]
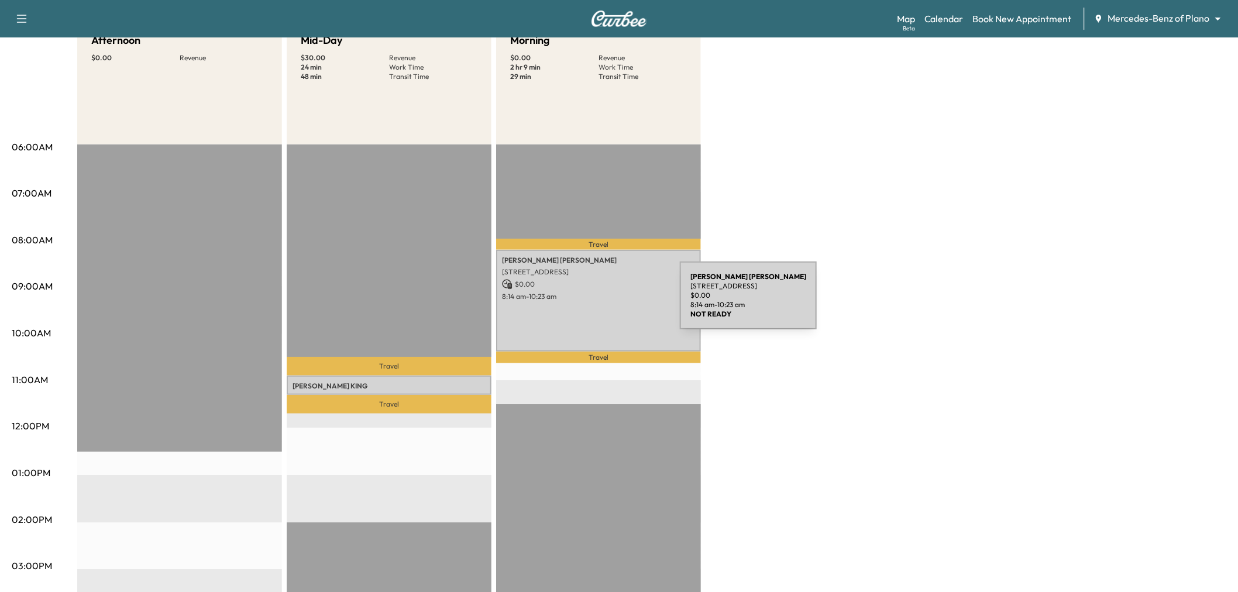
click at [592, 302] on div "[PERSON_NAME] [STREET_ADDRESS] $ 0.00 8:14 am - 10:23 am" at bounding box center [598, 301] width 205 height 102
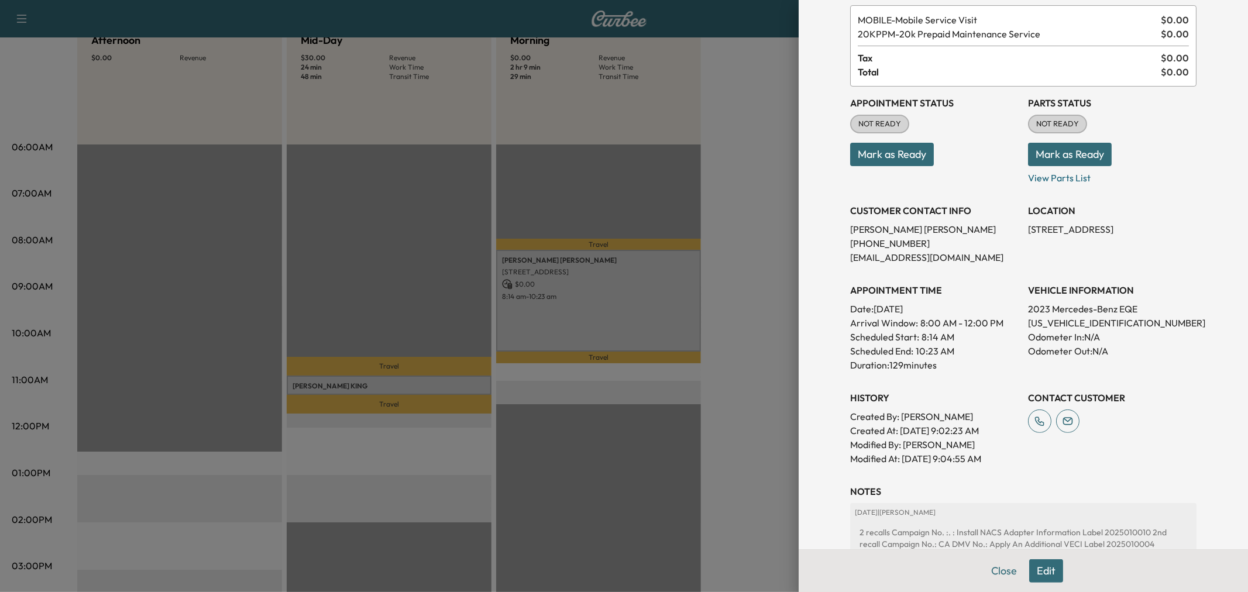
scroll to position [208, 0]
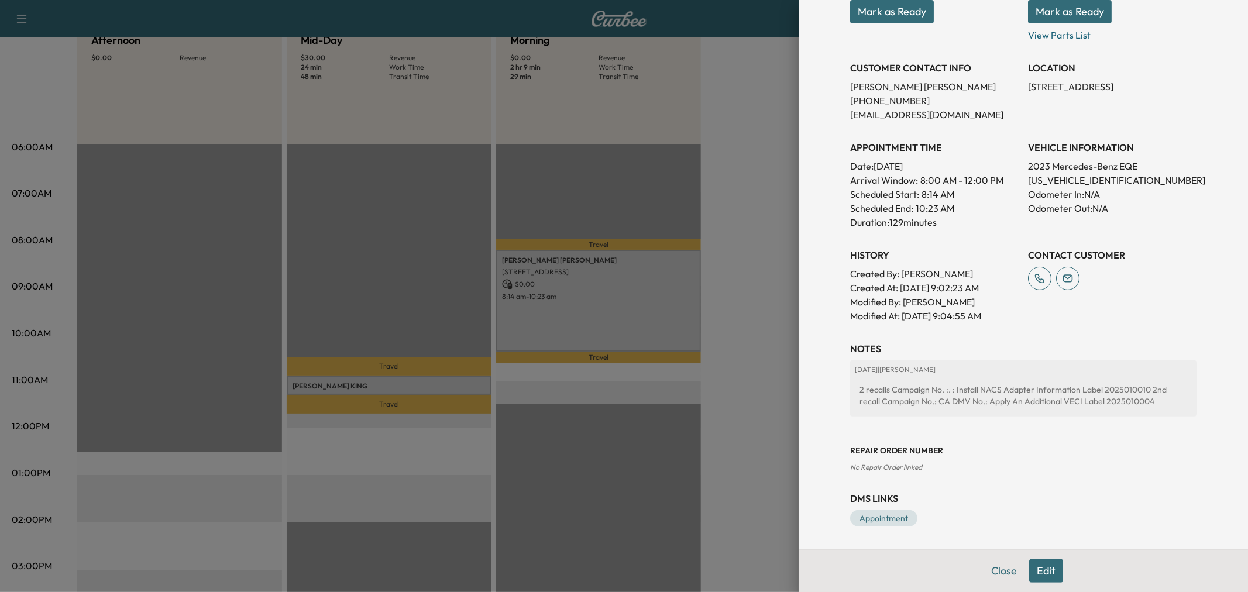
click at [954, 239] on div "History Created By : [PERSON_NAME] Created At : [DATE] 9:02:23 AM Modified By :…" at bounding box center [934, 281] width 168 height 84
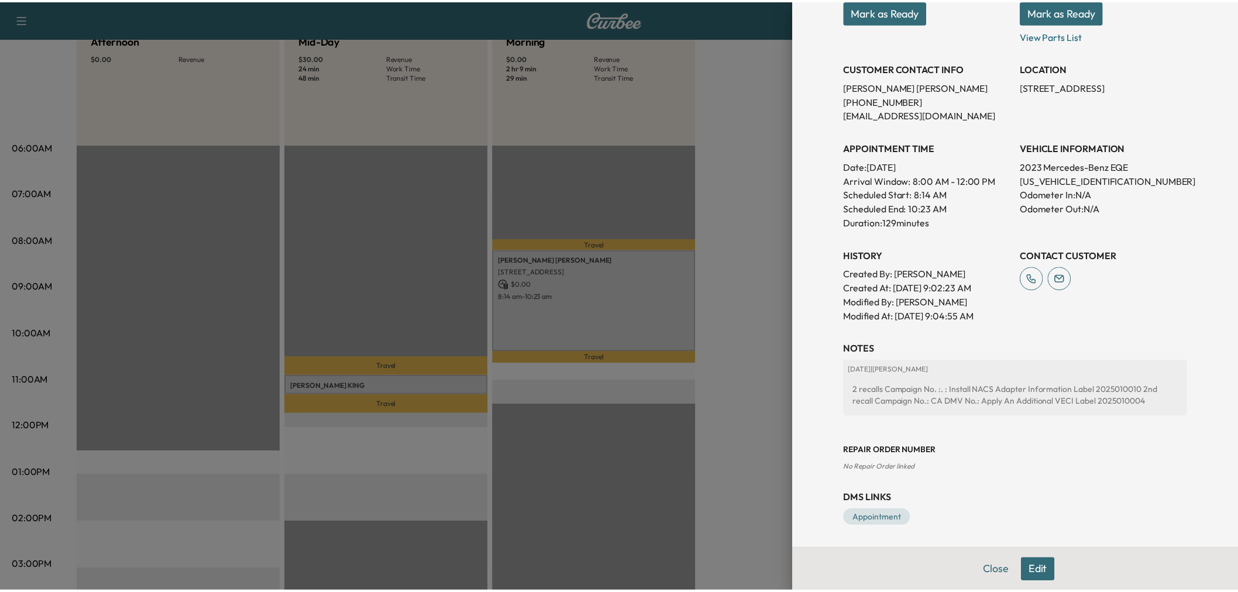
scroll to position [0, 0]
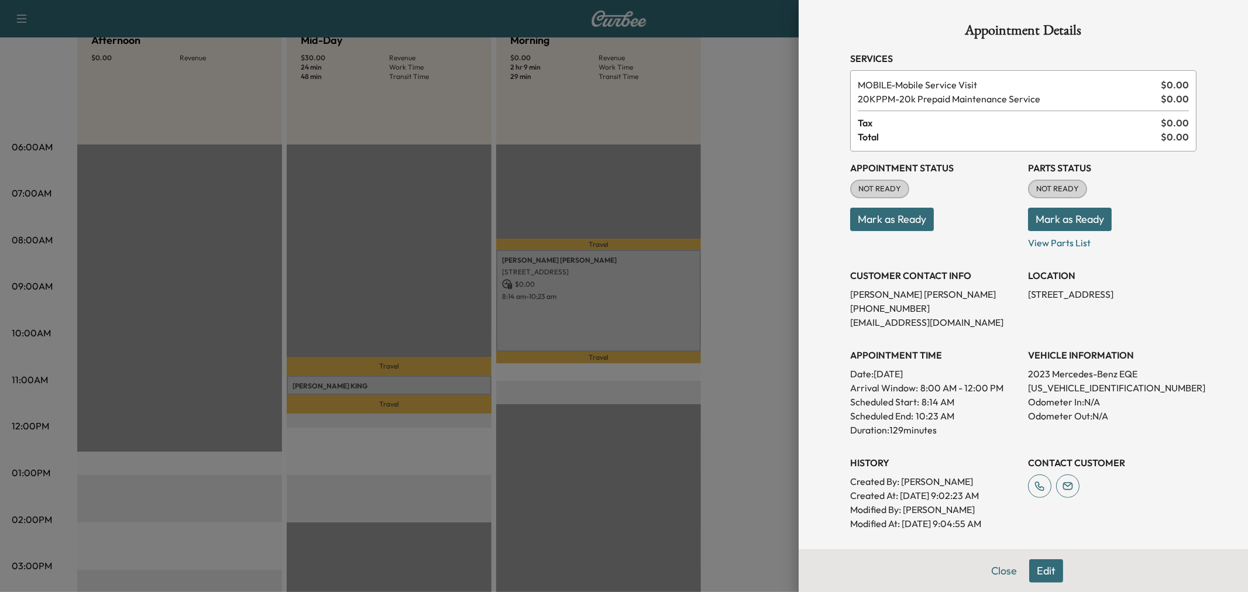
click at [756, 266] on div at bounding box center [624, 296] width 1248 height 592
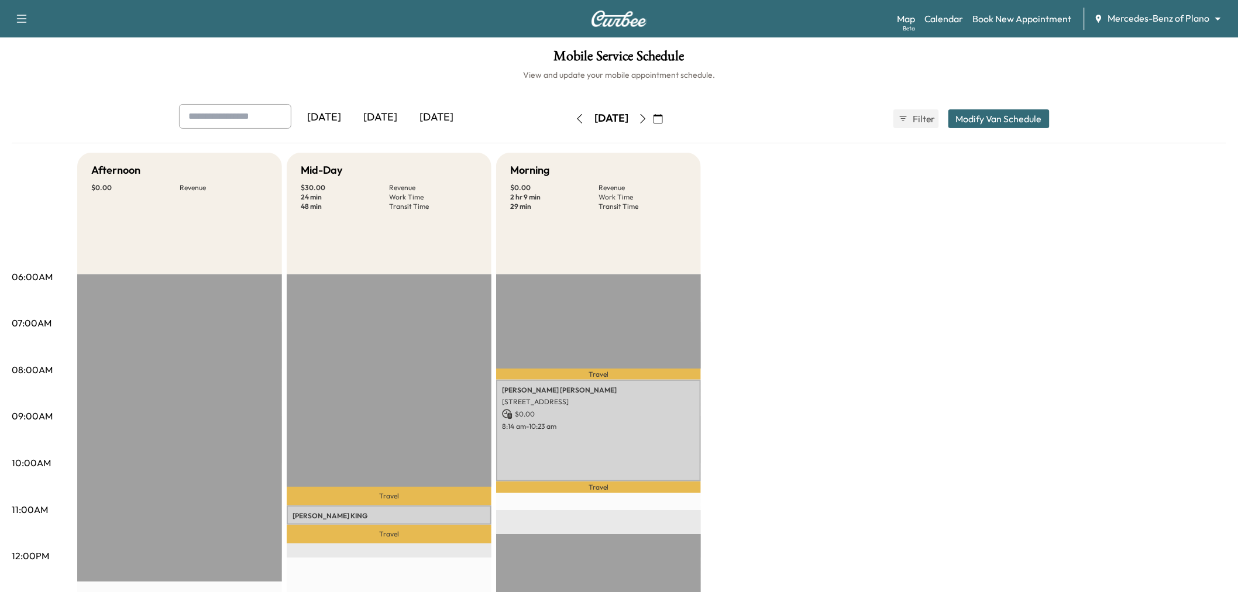
click at [989, 114] on button "Modify Van Schedule" at bounding box center [998, 118] width 101 height 19
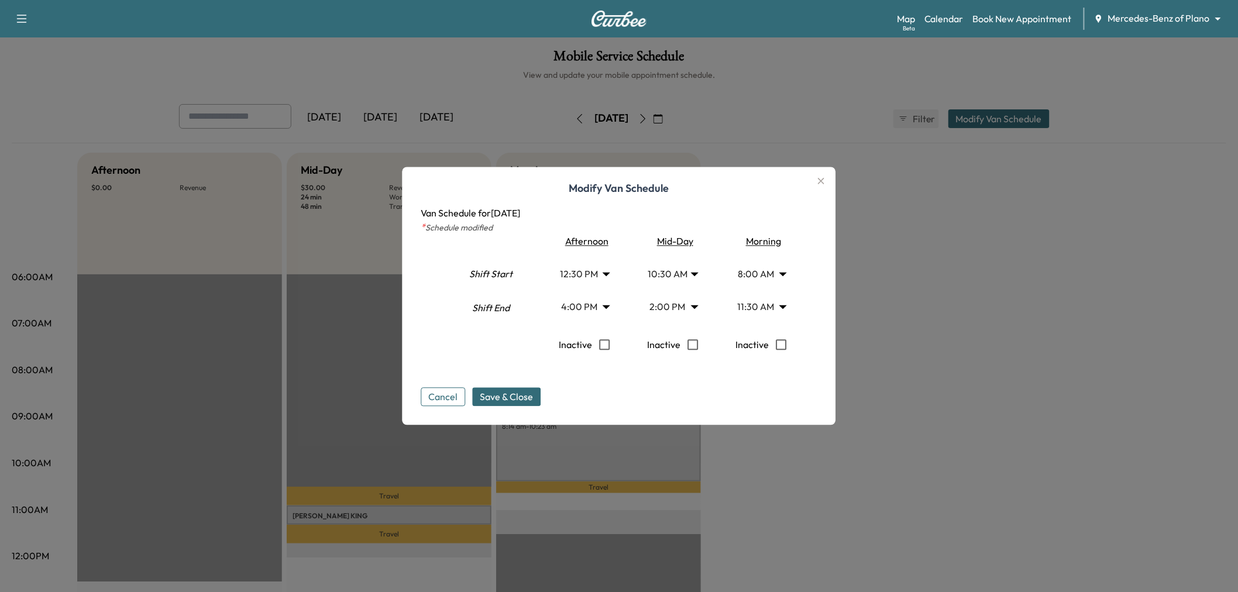
click at [691, 273] on body "Support Log Out Map Beta Calendar Book New Appointment Mercedes-Benz of Plano *…" at bounding box center [619, 296] width 1238 height 592
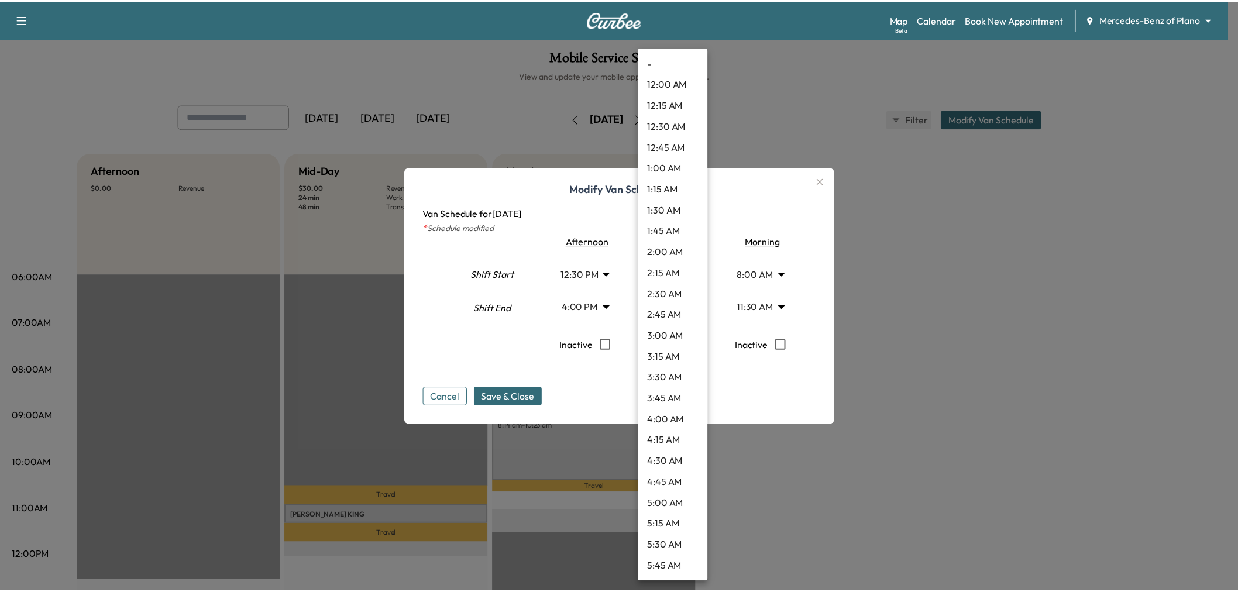
scroll to position [652, 0]
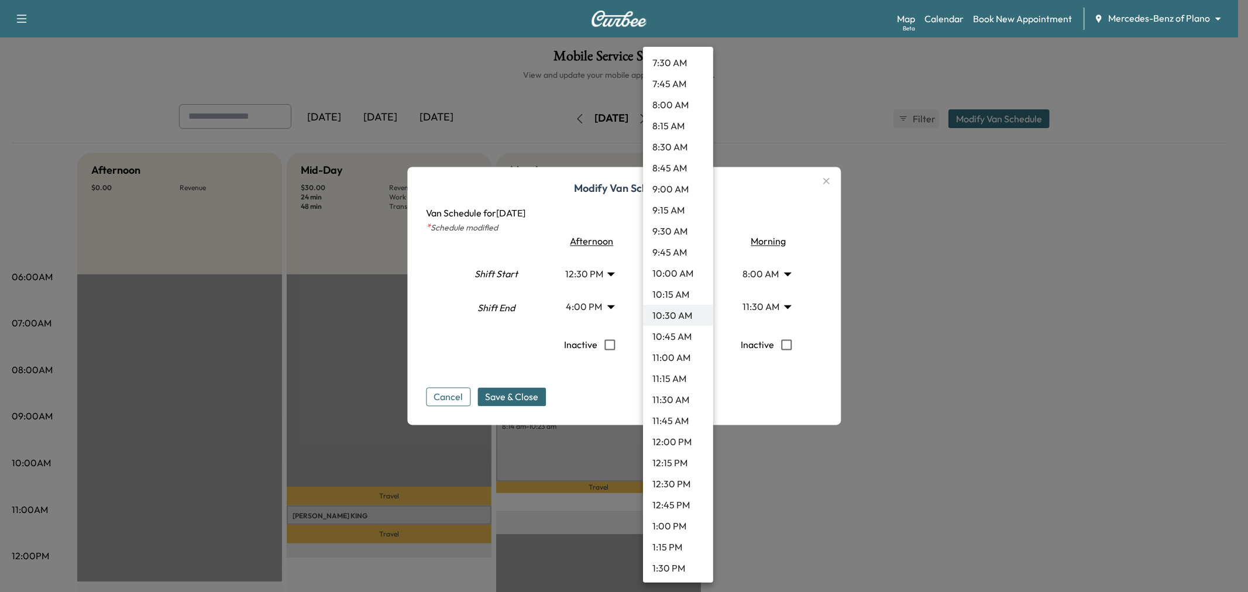
click at [673, 267] on li "10:00 AM" at bounding box center [678, 273] width 70 height 21
type input "**"
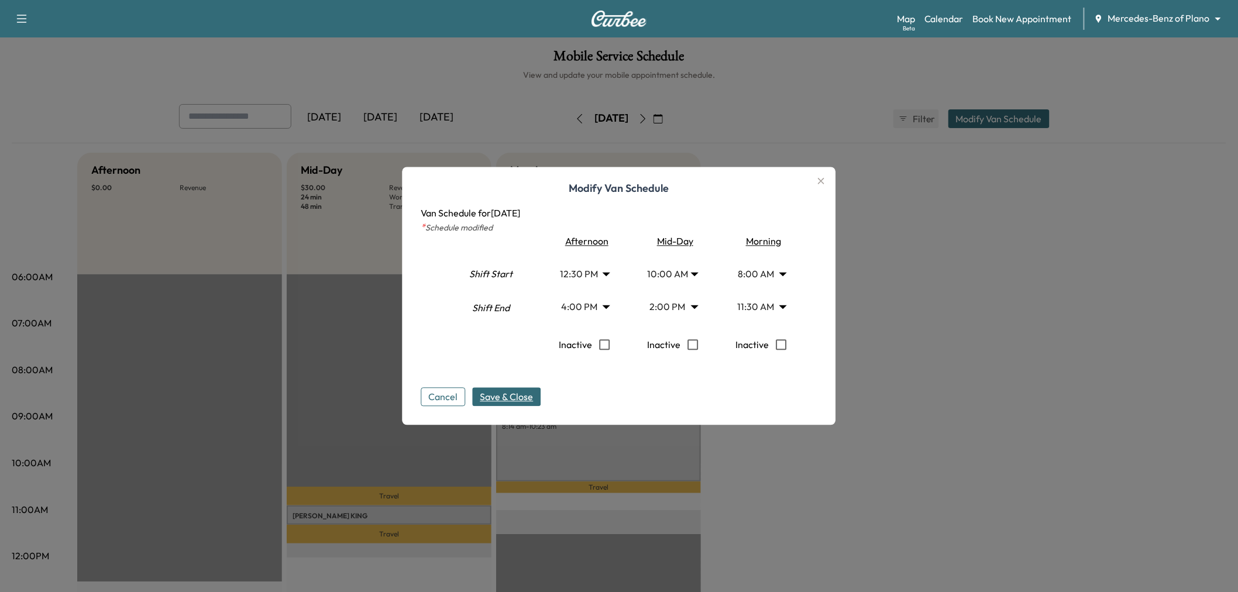
click at [506, 398] on span "Save & Close" at bounding box center [506, 397] width 53 height 14
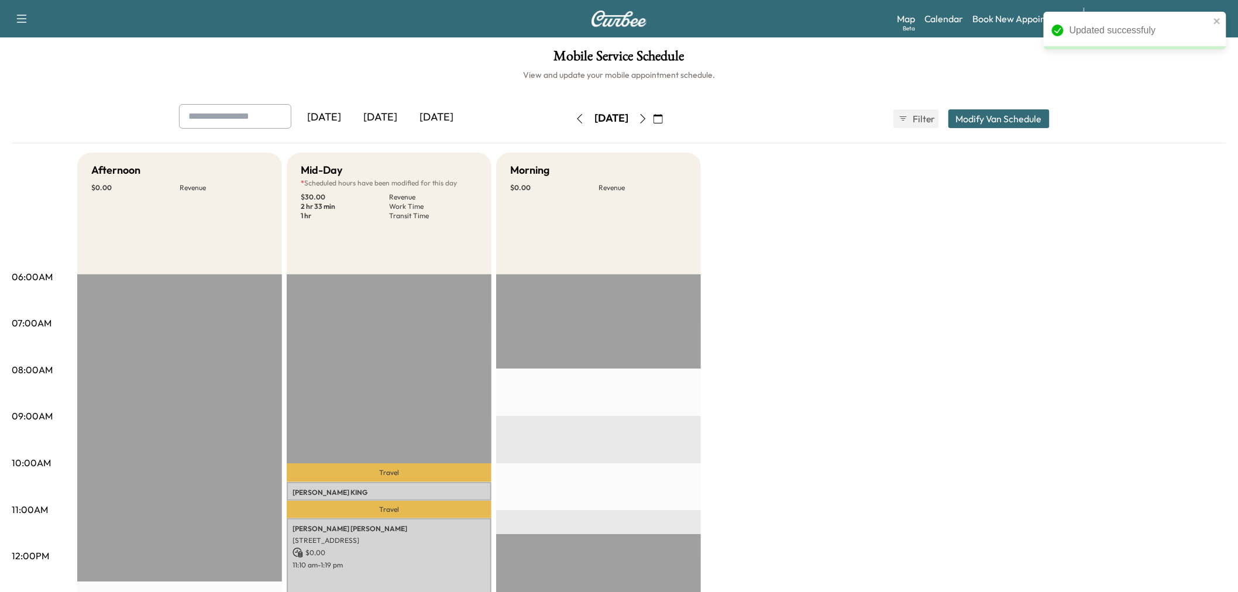
scroll to position [65, 0]
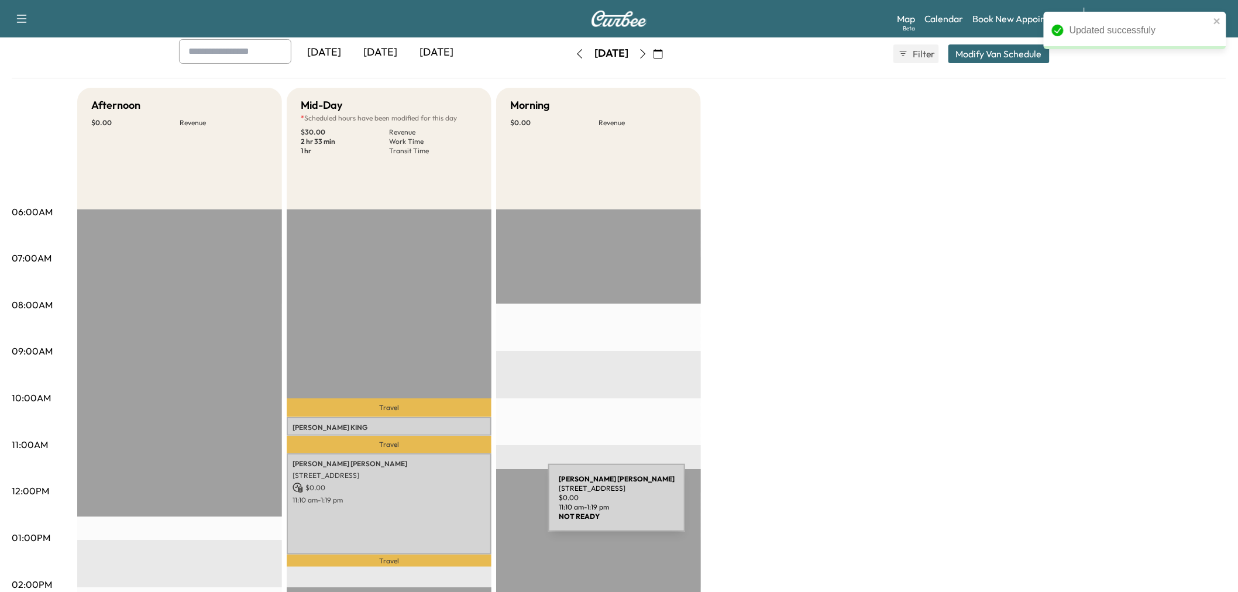
click at [422, 515] on div "[PERSON_NAME] [STREET_ADDRESS] $ 0.00 11:10 am - 1:19 pm" at bounding box center [389, 504] width 205 height 102
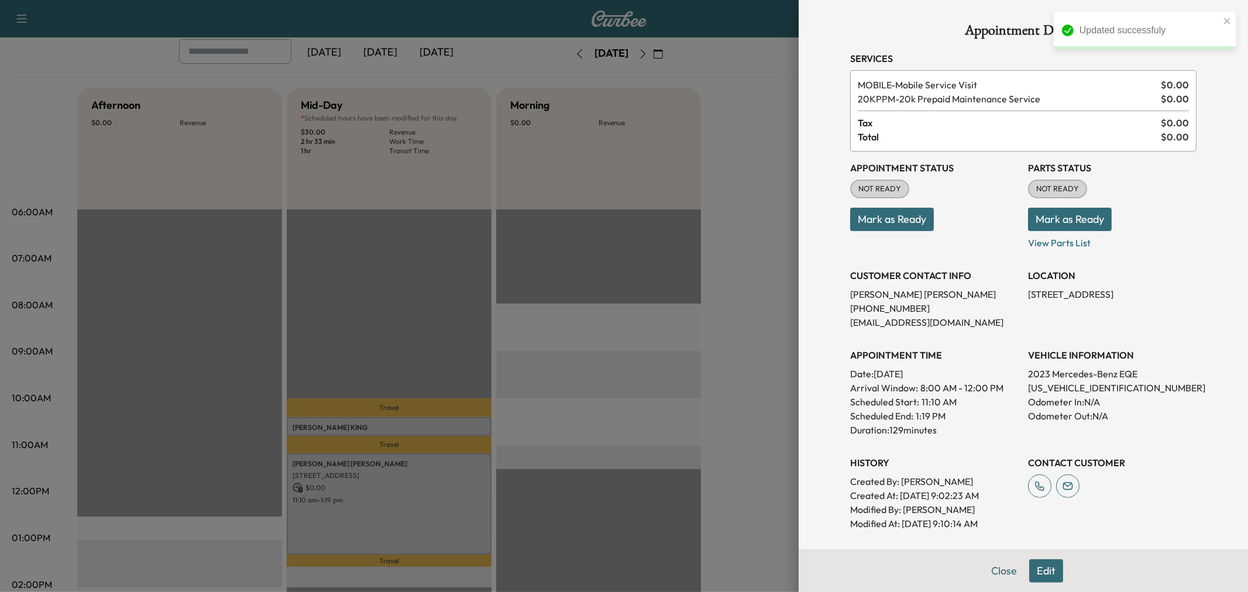
click at [1029, 574] on button "Edit" at bounding box center [1046, 570] width 34 height 23
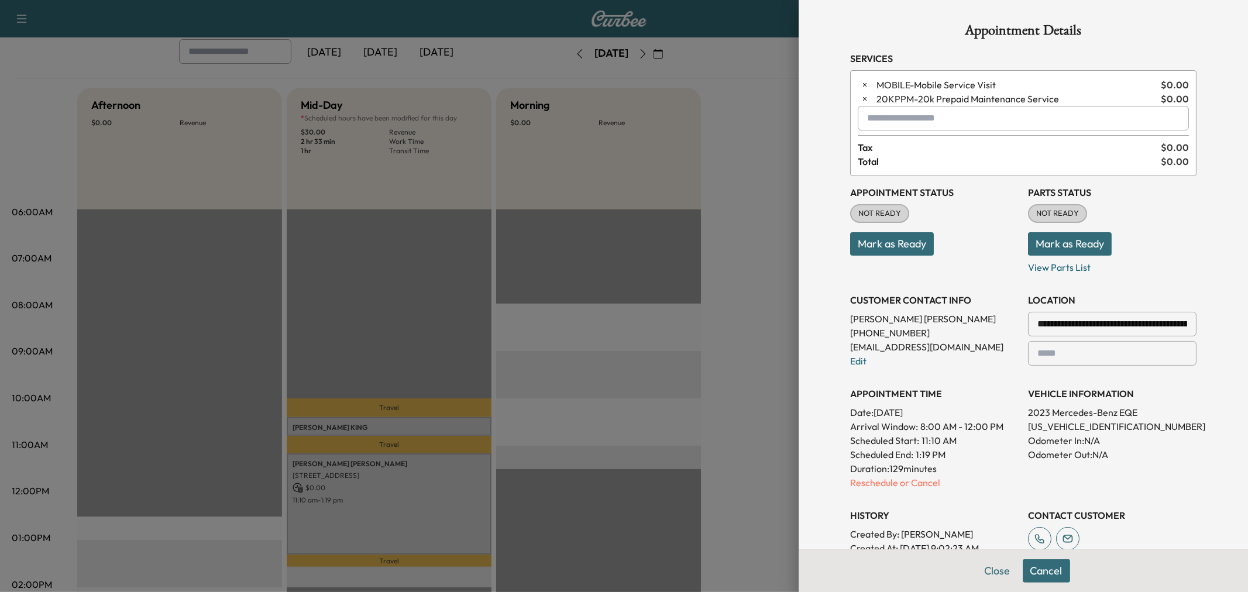
click at [917, 121] on input "text" at bounding box center [1023, 118] width 331 height 25
click at [921, 144] on p "MORNING - Morning Appointment" at bounding box center [981, 148] width 254 height 16
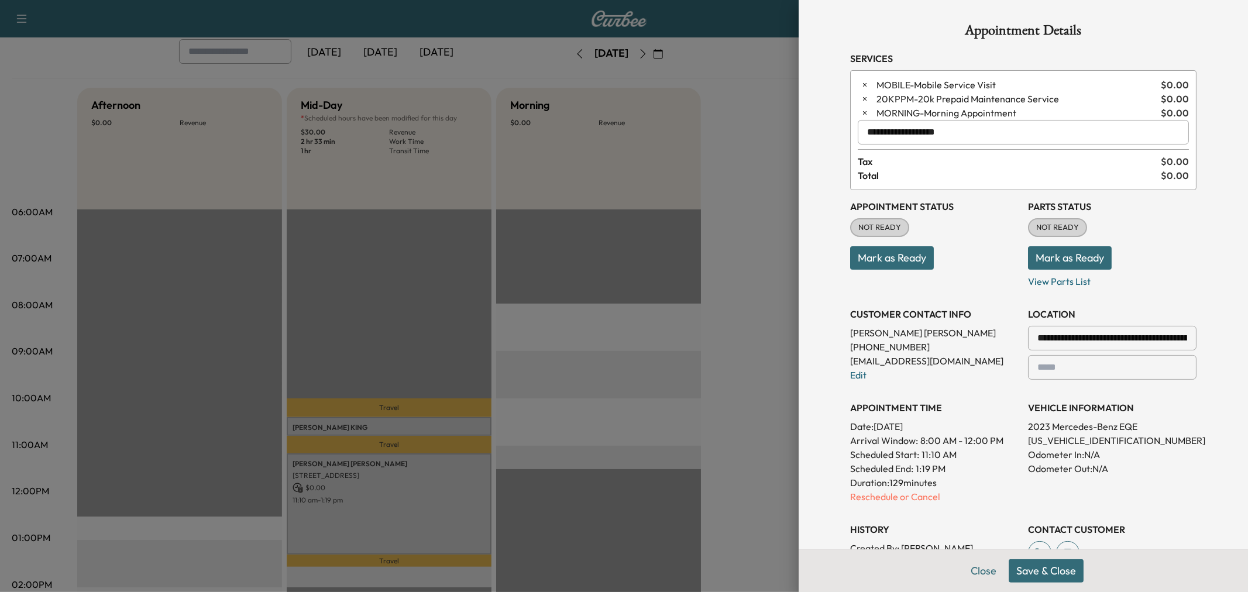
type input "**********"
click at [1024, 576] on button "Save & Close" at bounding box center [1046, 570] width 75 height 23
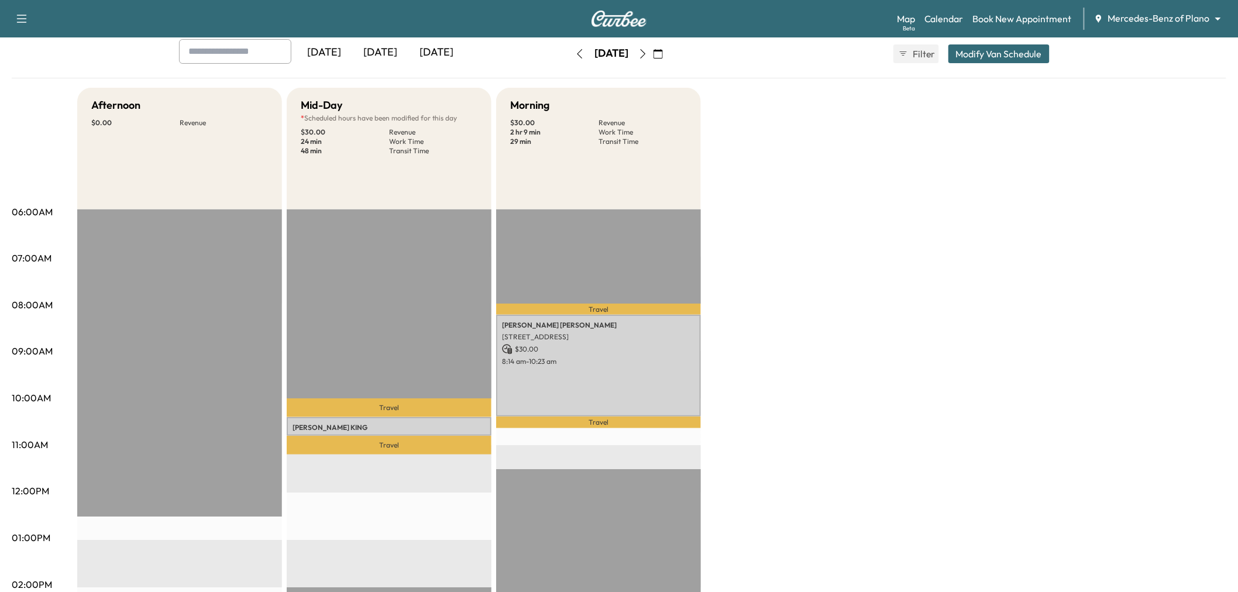
scroll to position [0, 0]
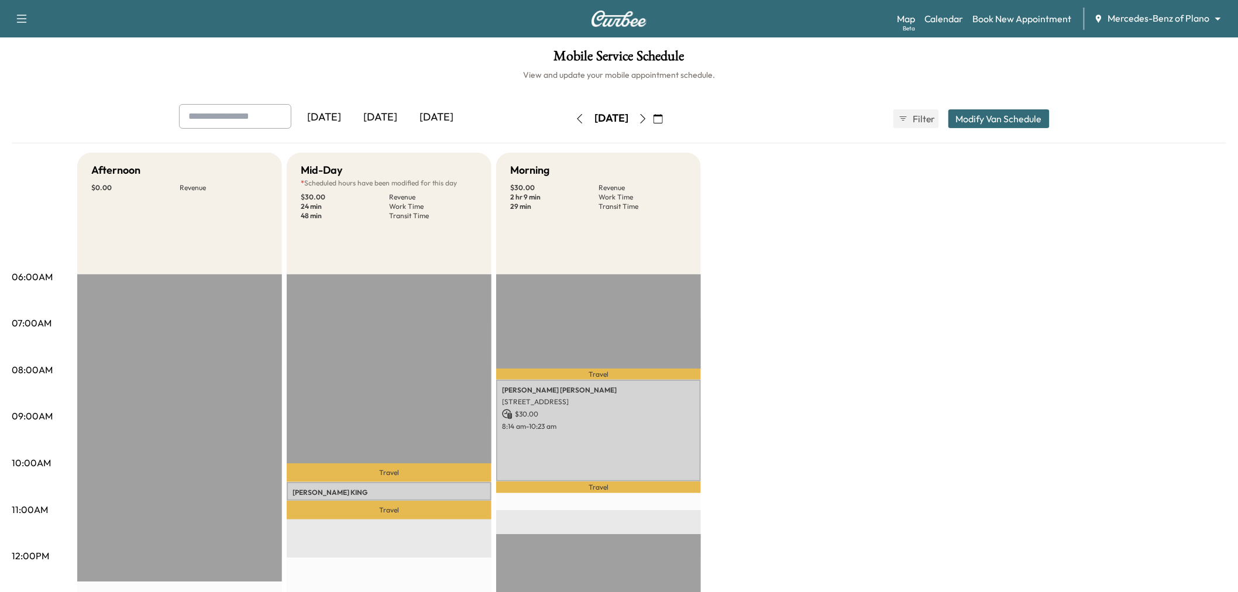
click at [384, 113] on div "[DATE]" at bounding box center [380, 117] width 56 height 27
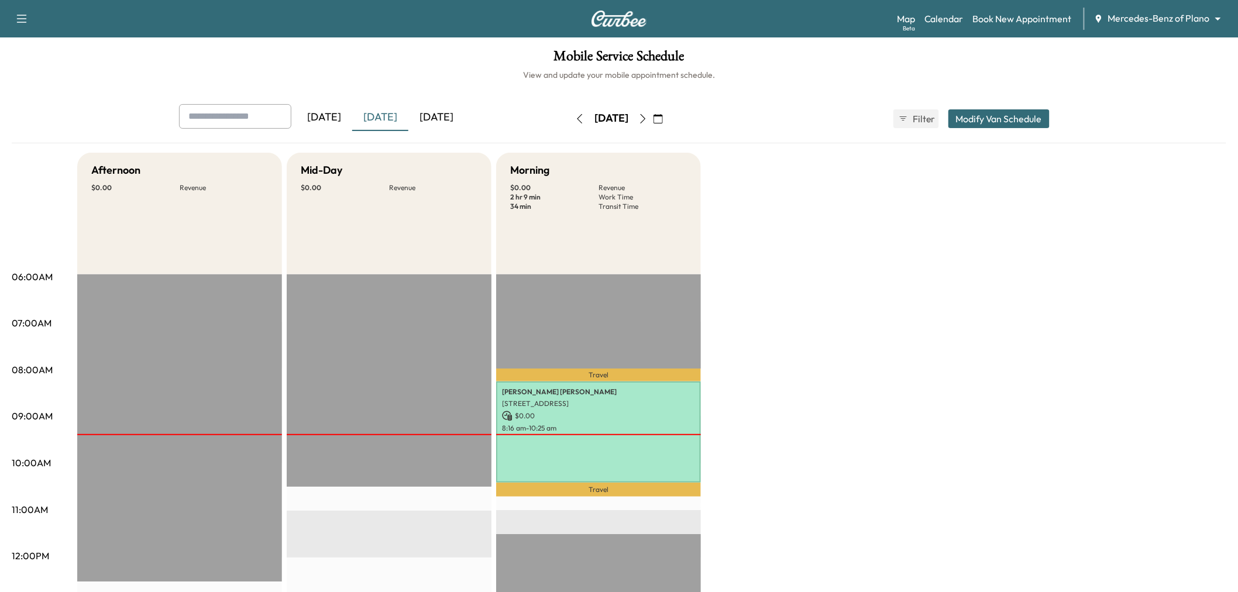
click at [407, 119] on div "[DATE]" at bounding box center [380, 117] width 56 height 27
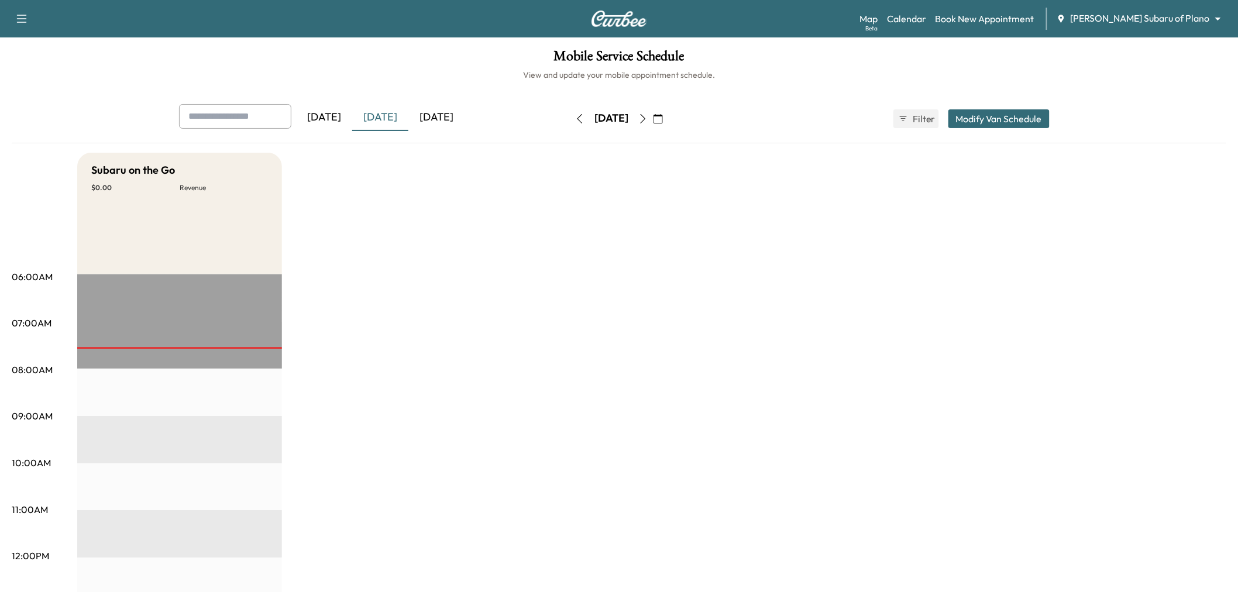
click at [454, 347] on div "Subaru on the Go $ 0.00 Revenue EST Start" at bounding box center [651, 591] width 1149 height 877
